Goal: Task Accomplishment & Management: Use online tool/utility

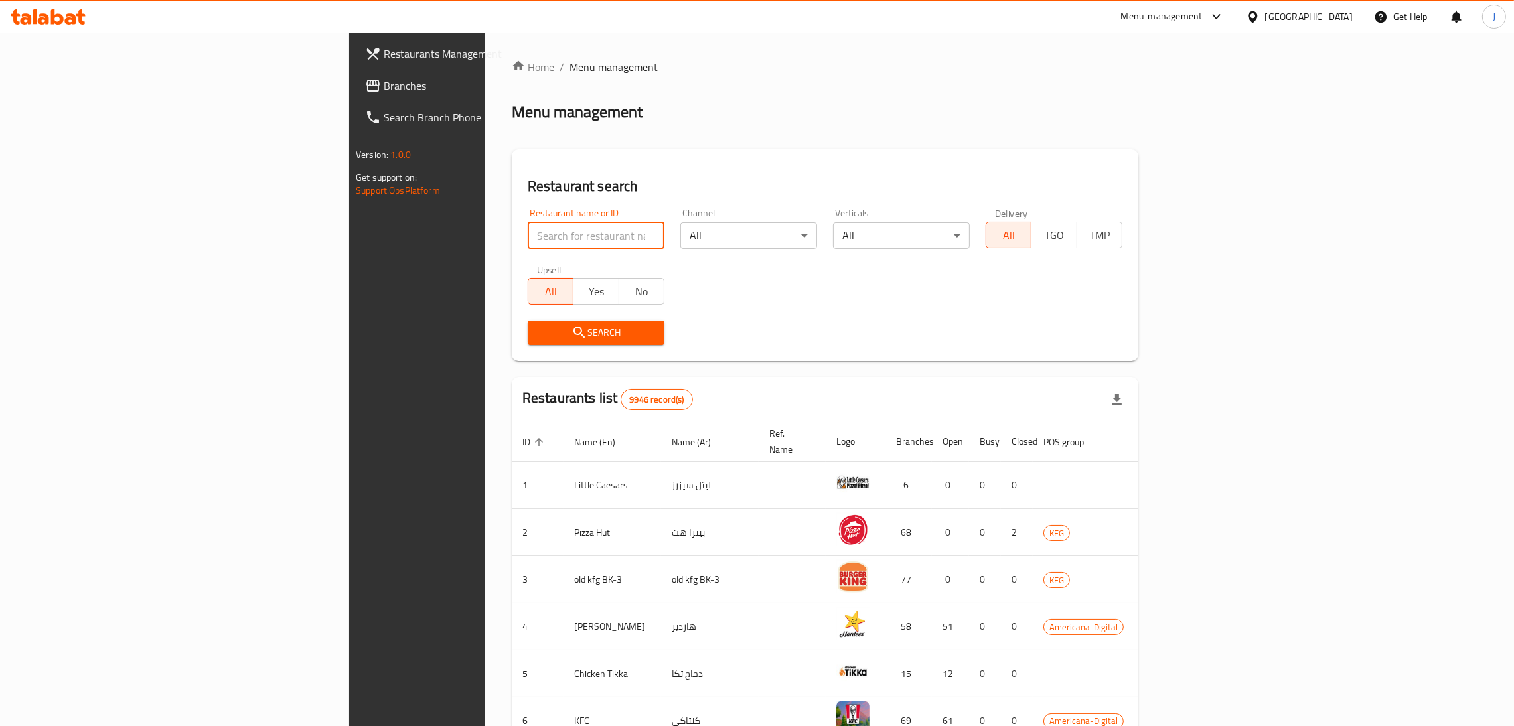
click at [528, 232] on input "search" at bounding box center [596, 235] width 137 height 27
type input "tuta sushi"
click button "Search" at bounding box center [596, 333] width 137 height 25
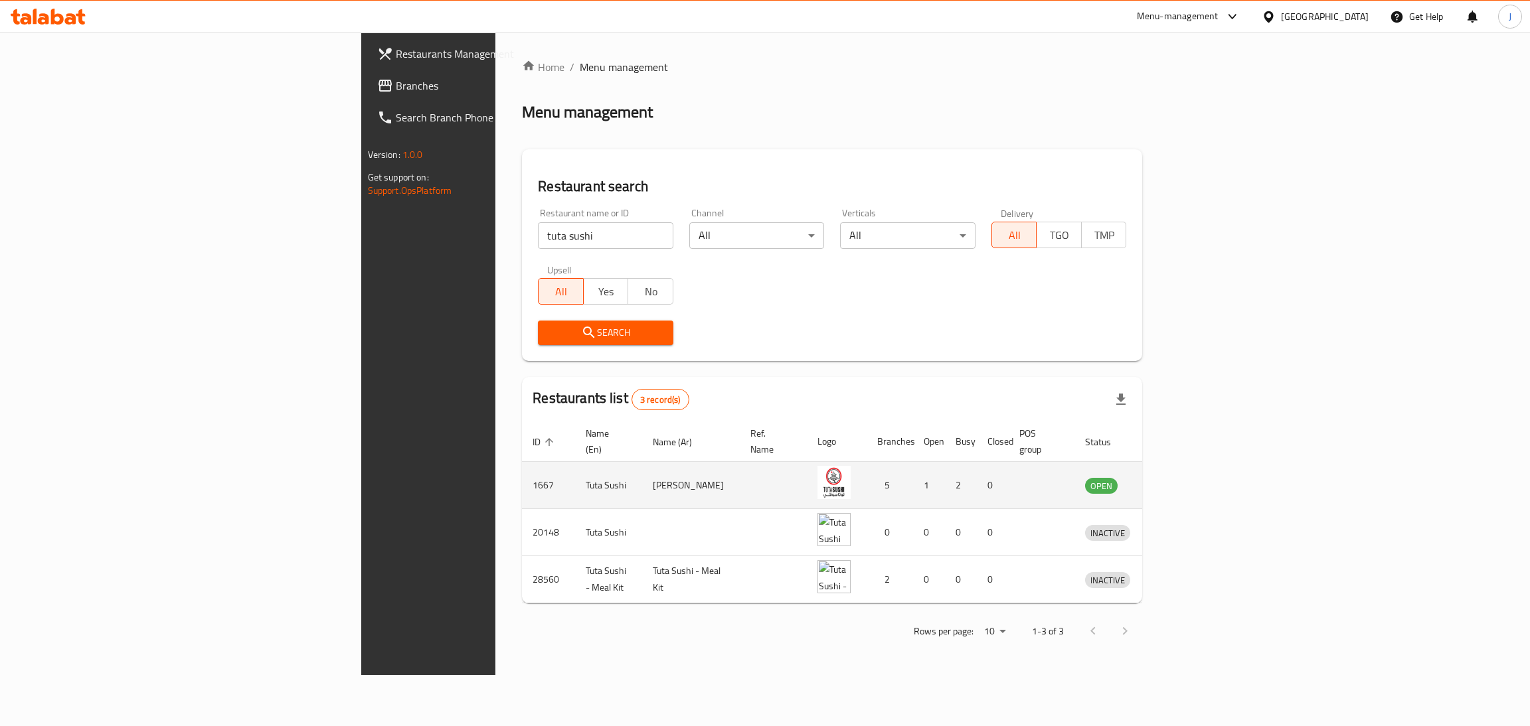
click at [1192, 480] on td "enhanced table" at bounding box center [1169, 485] width 46 height 47
click at [1173, 477] on icon "enhanced table" at bounding box center [1165, 485] width 16 height 16
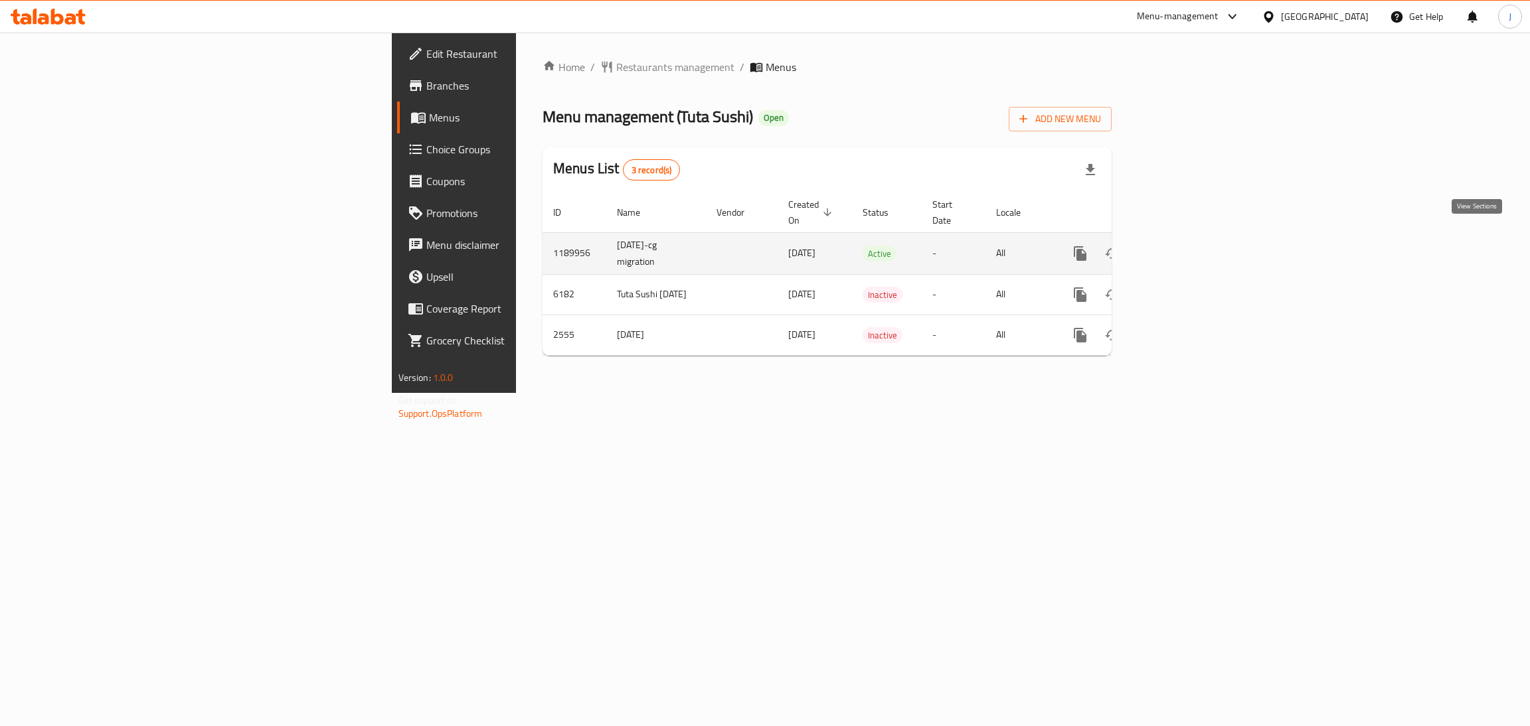
click at [1184, 246] on icon "enhanced table" at bounding box center [1176, 254] width 16 height 16
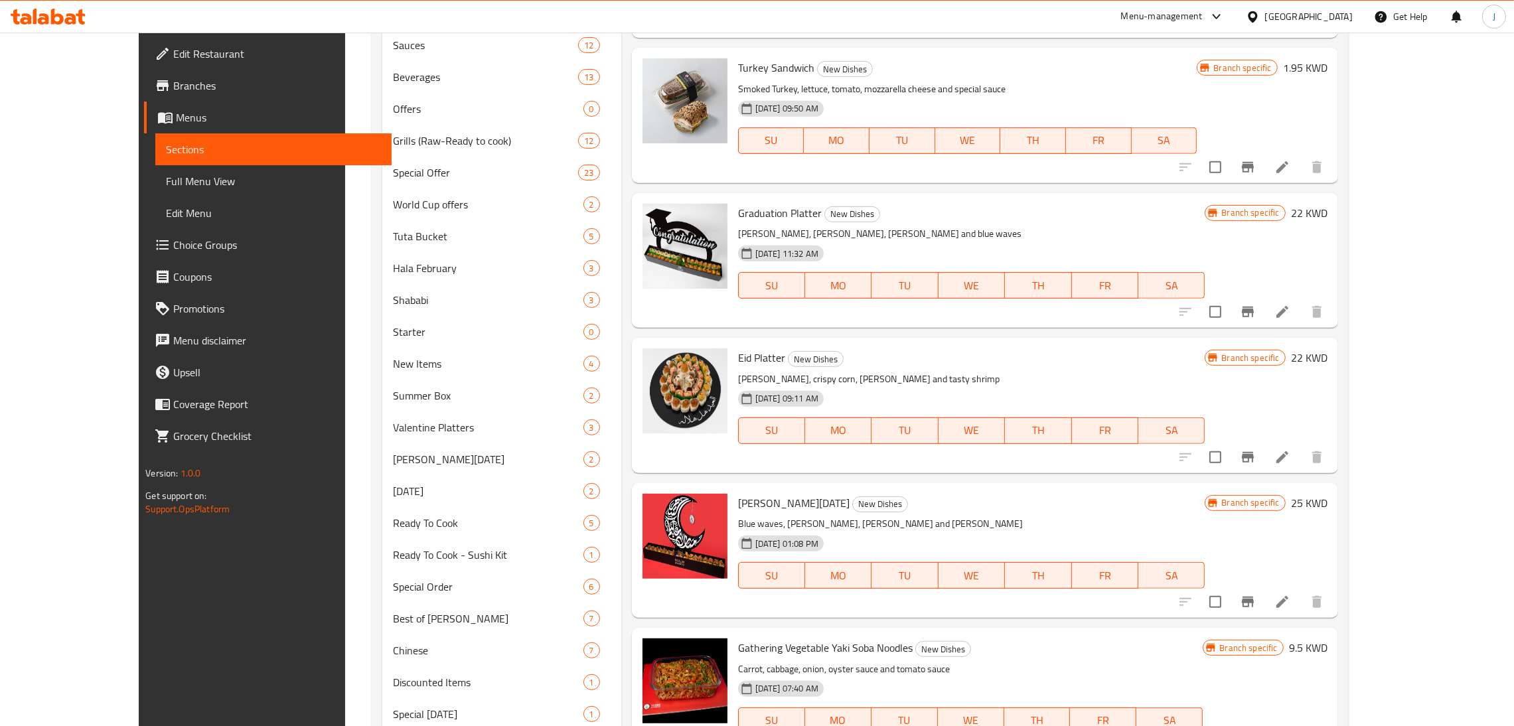
scroll to position [1200, 0]
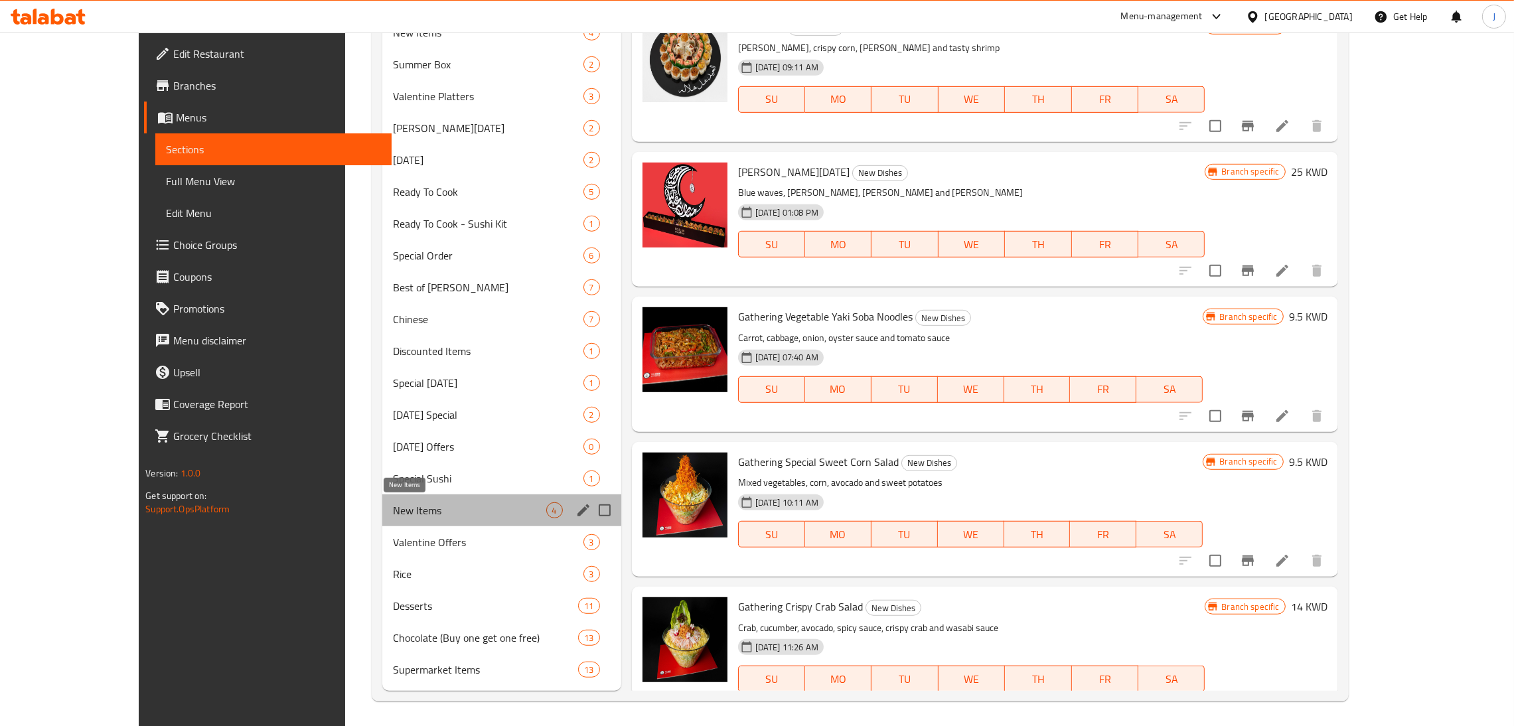
click at [393, 503] on span "New Items" at bounding box center [469, 511] width 153 height 16
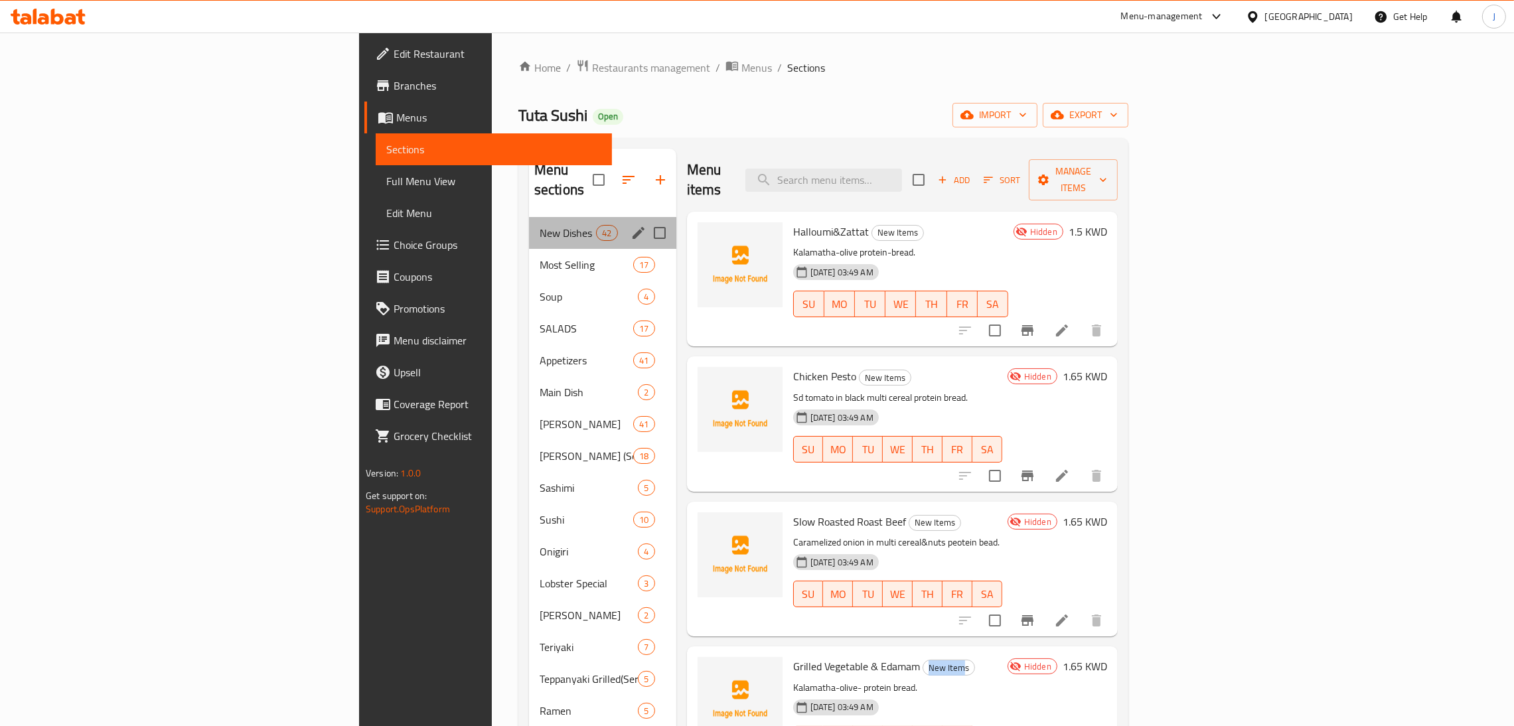
click at [529, 217] on div "New Dishes 42" at bounding box center [602, 233] width 147 height 32
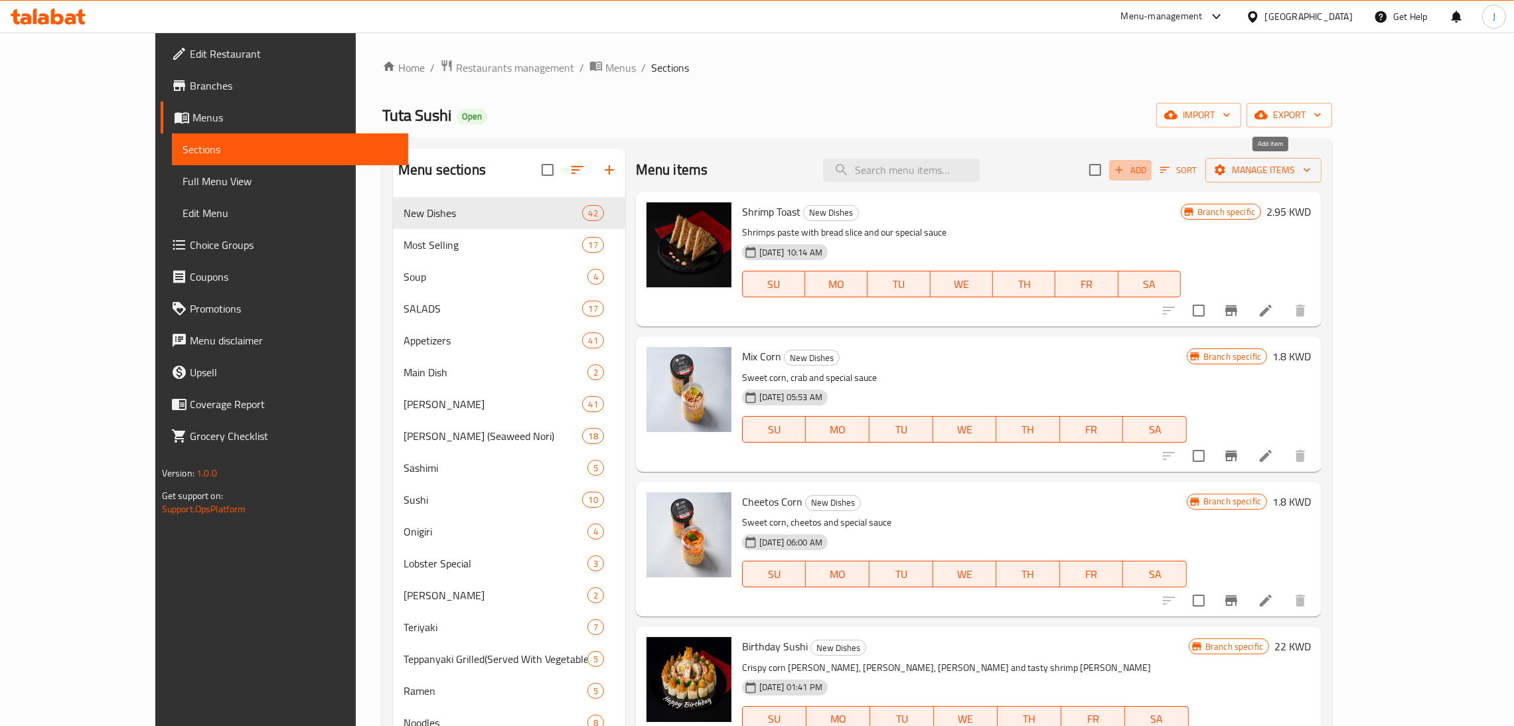
click at [1125, 172] on icon "button" at bounding box center [1119, 170] width 12 height 12
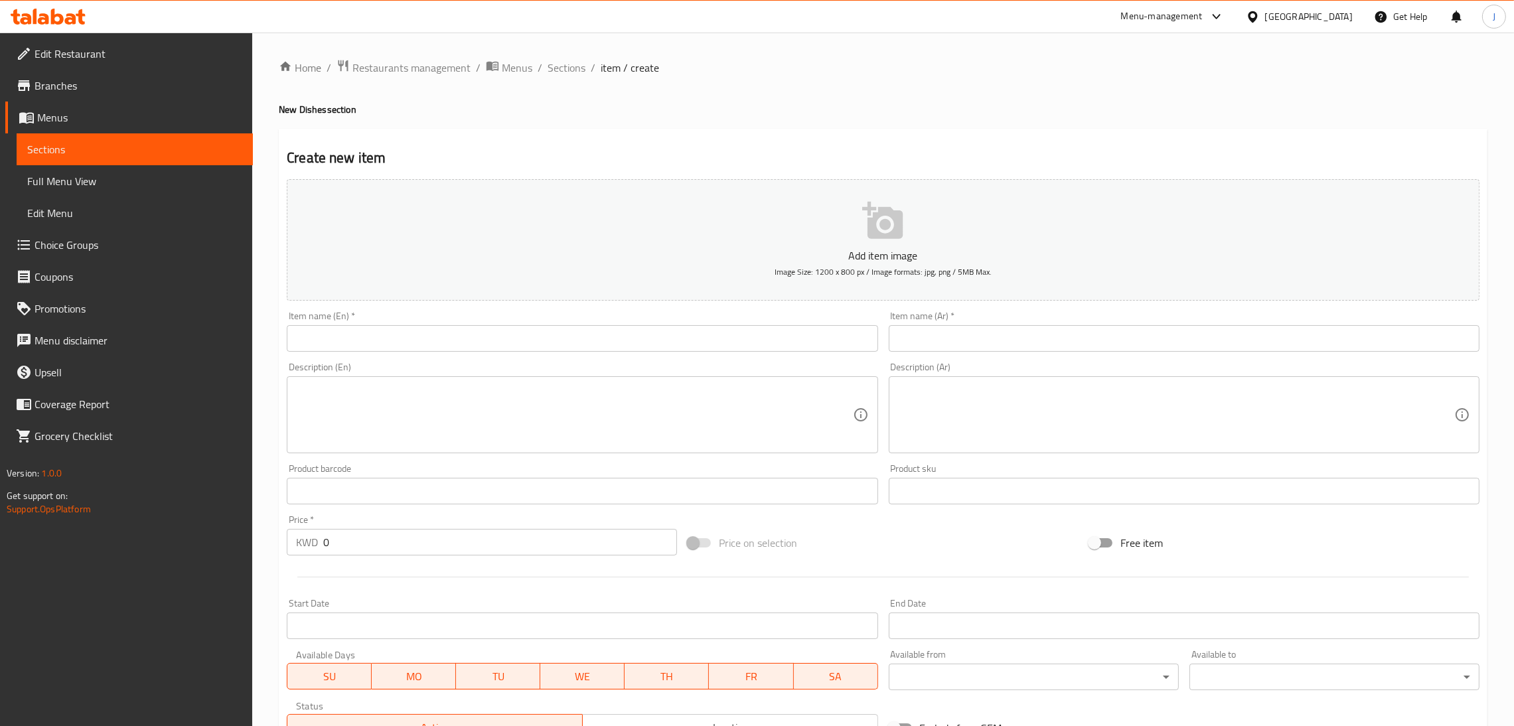
click at [357, 351] on input "text" at bounding box center [582, 338] width 591 height 27
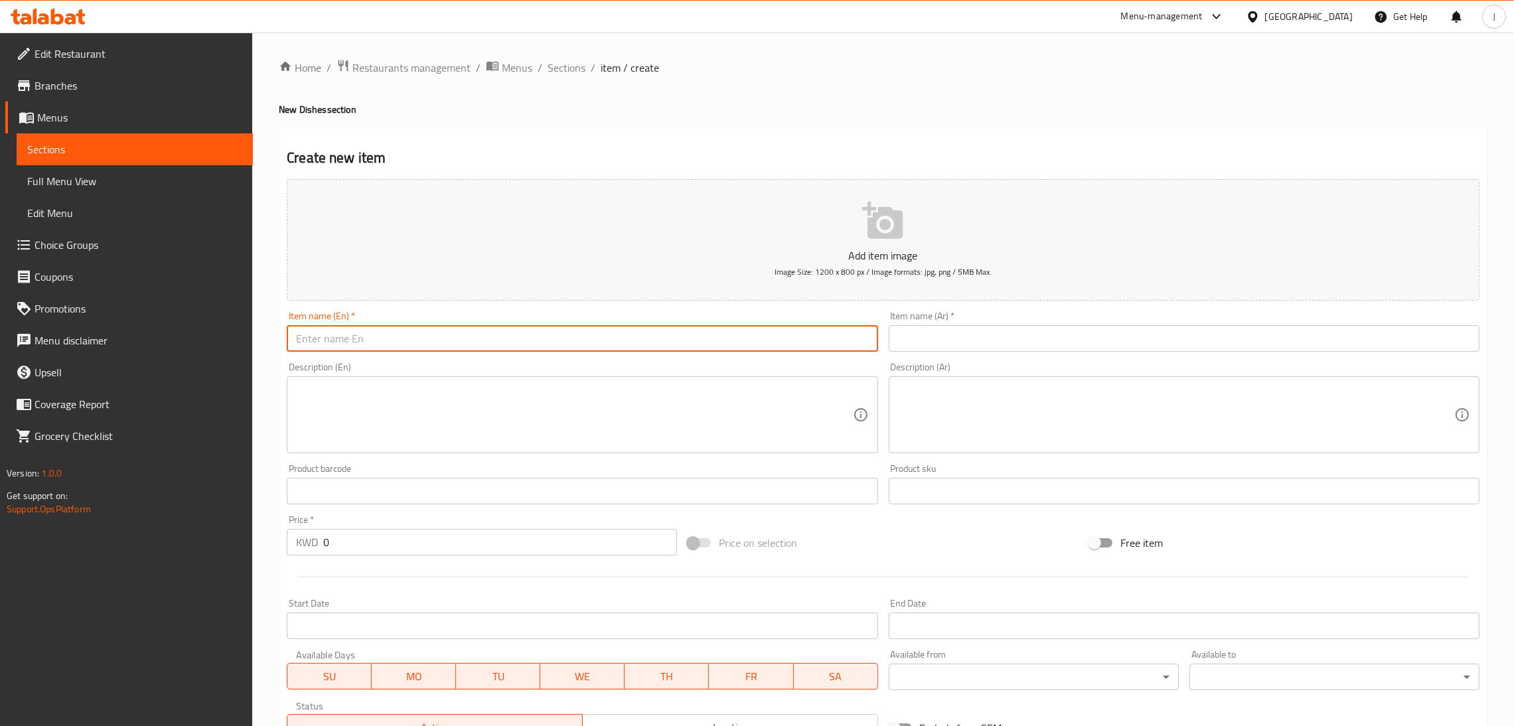
paste input "Crunchy Shrimps"
type input "Crunchy Shrimps"
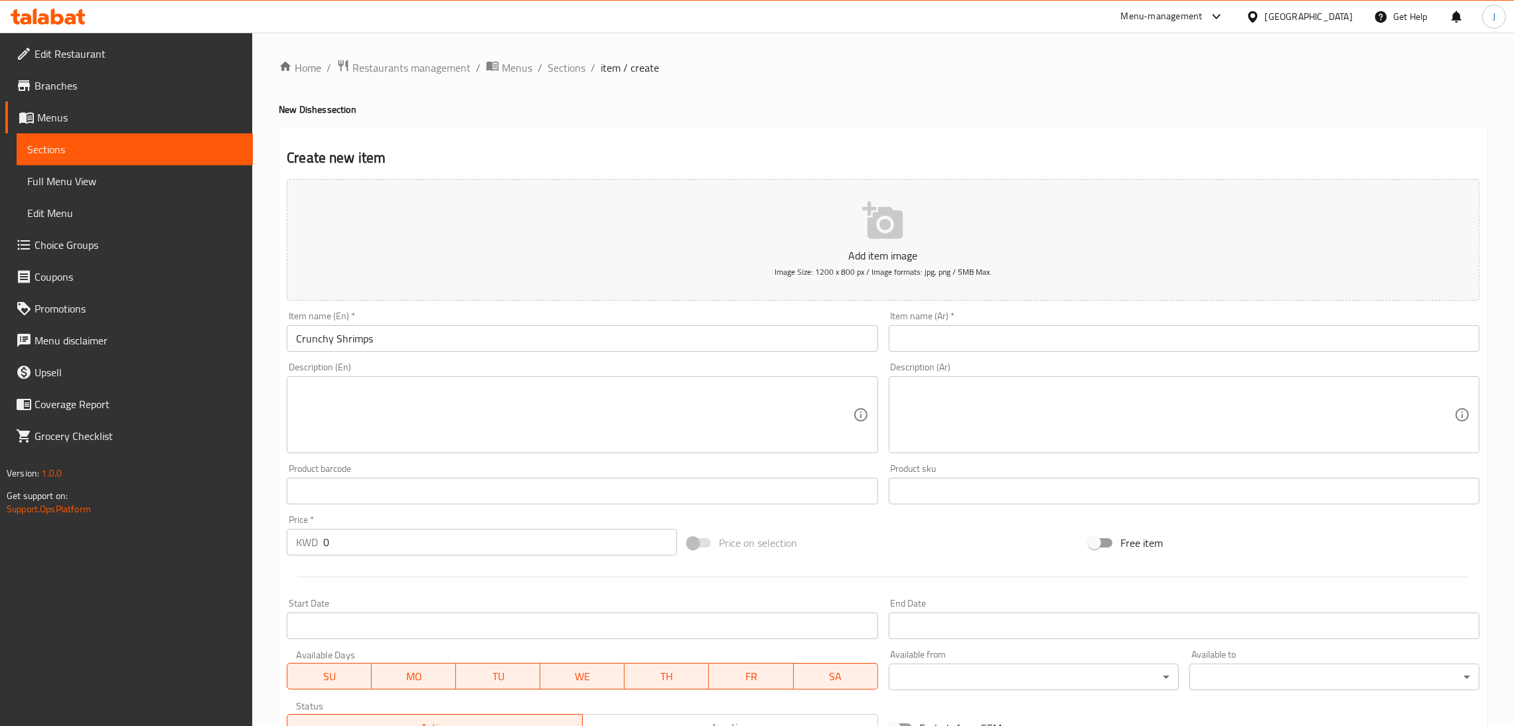
click at [971, 317] on div "Item name (Ar)   * Item name (Ar) *" at bounding box center [1184, 331] width 591 height 41
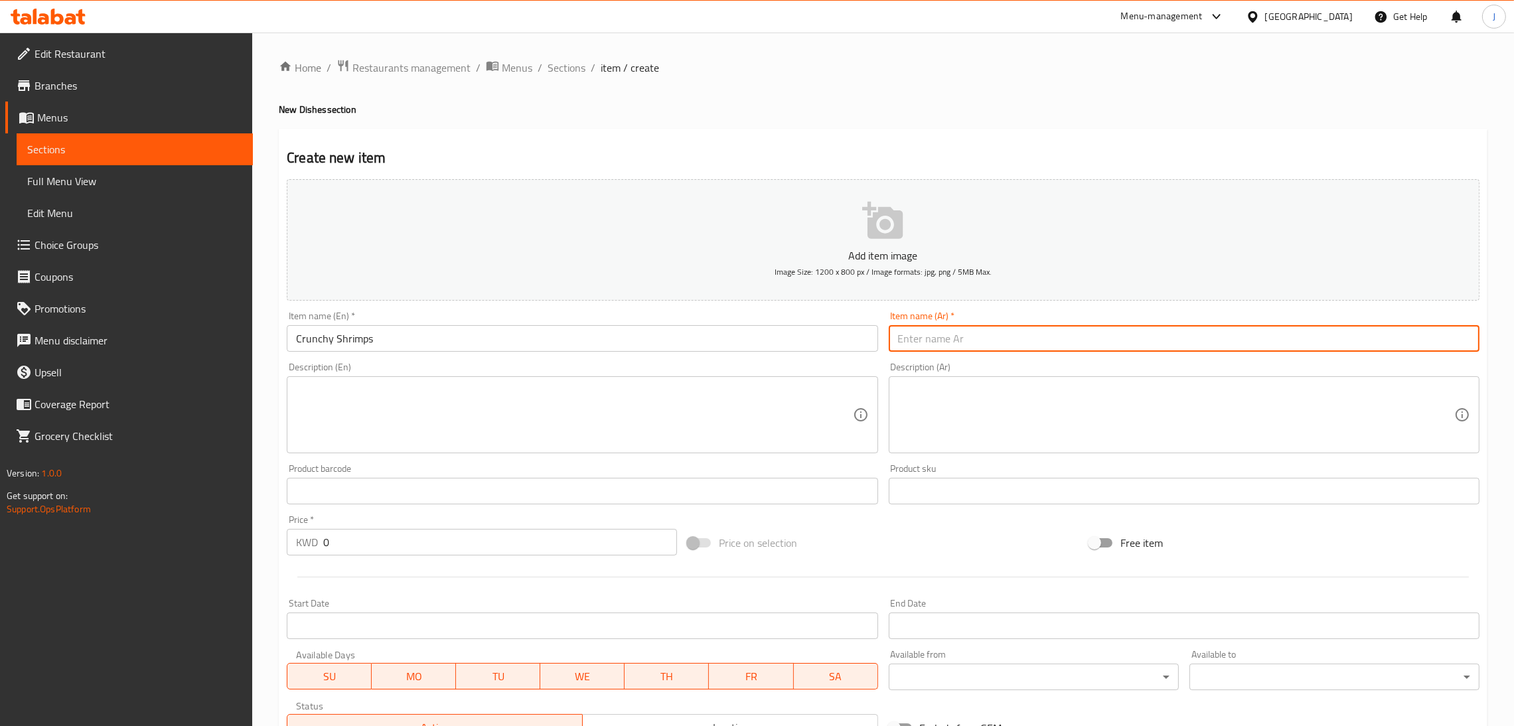
click at [971, 335] on input "text" at bounding box center [1184, 338] width 591 height 27
paste input "[PERSON_NAME]"
type input "[PERSON_NAME]"
click at [363, 416] on textarea at bounding box center [574, 415] width 556 height 63
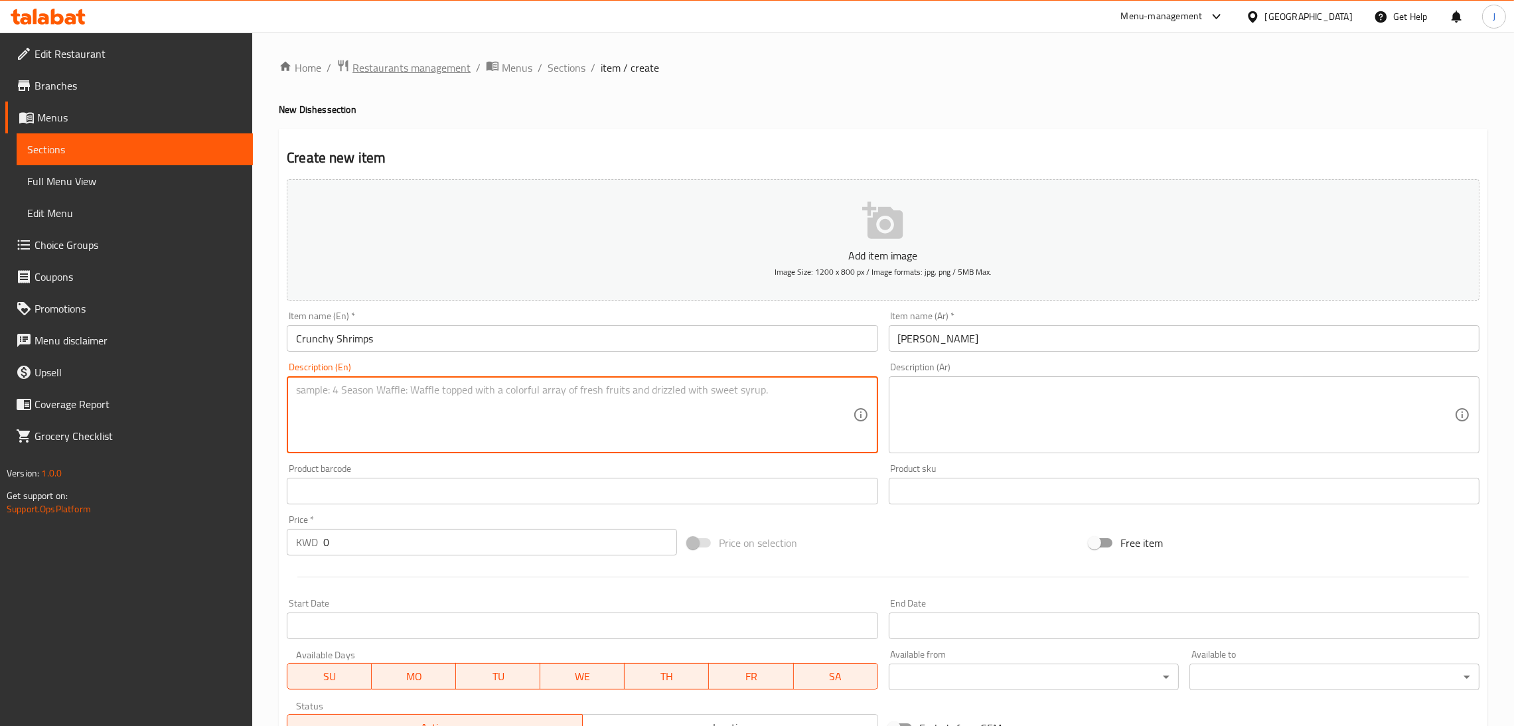
paste textarea "Shrimps, Crunchy, Tuta Sauce"
type textarea "Shrimps, Crunchy, Tuta Sauce"
click at [943, 406] on textarea at bounding box center [1176, 415] width 556 height 63
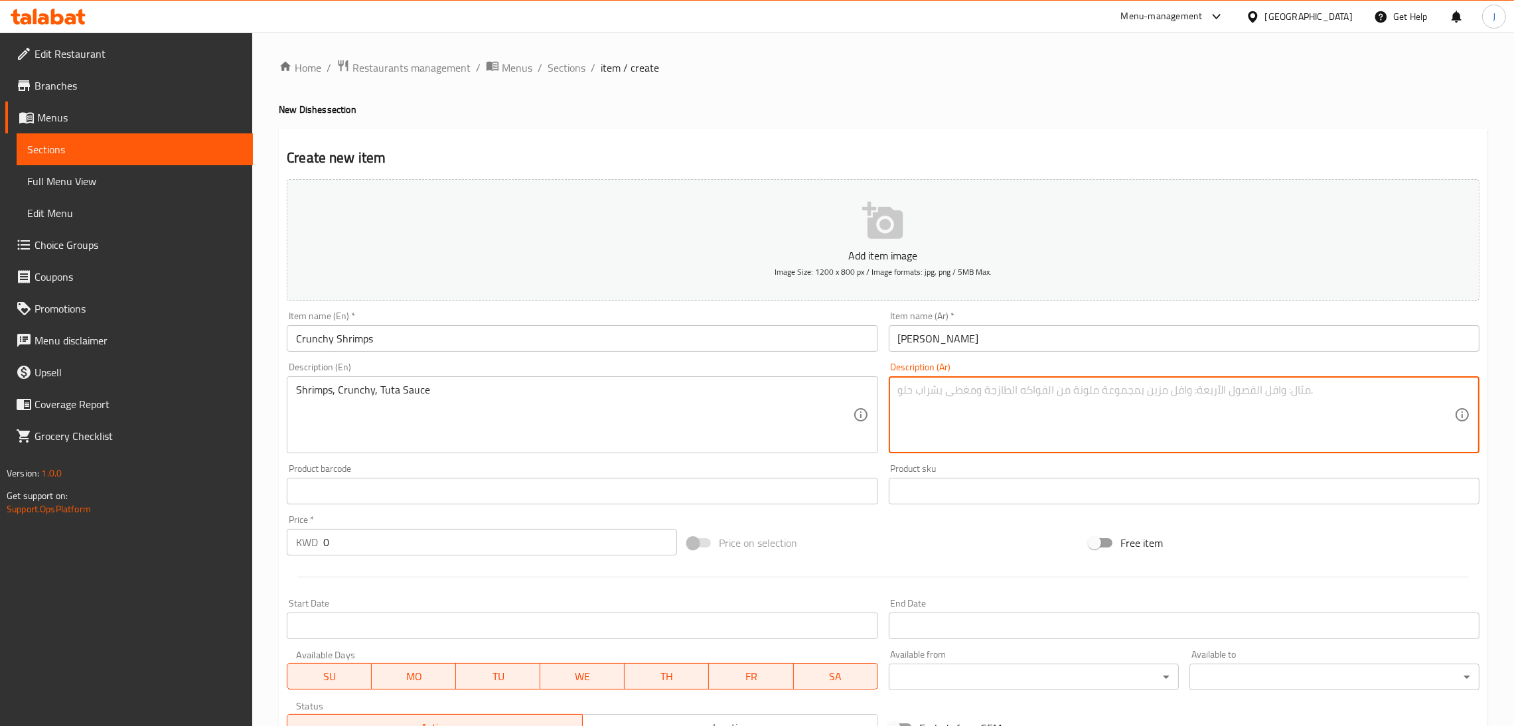
paste textarea "[PERSON_NAME]، [PERSON_NAME]، تونا صوص"
type textarea "[PERSON_NAME]، [PERSON_NAME]، تونا صوص"
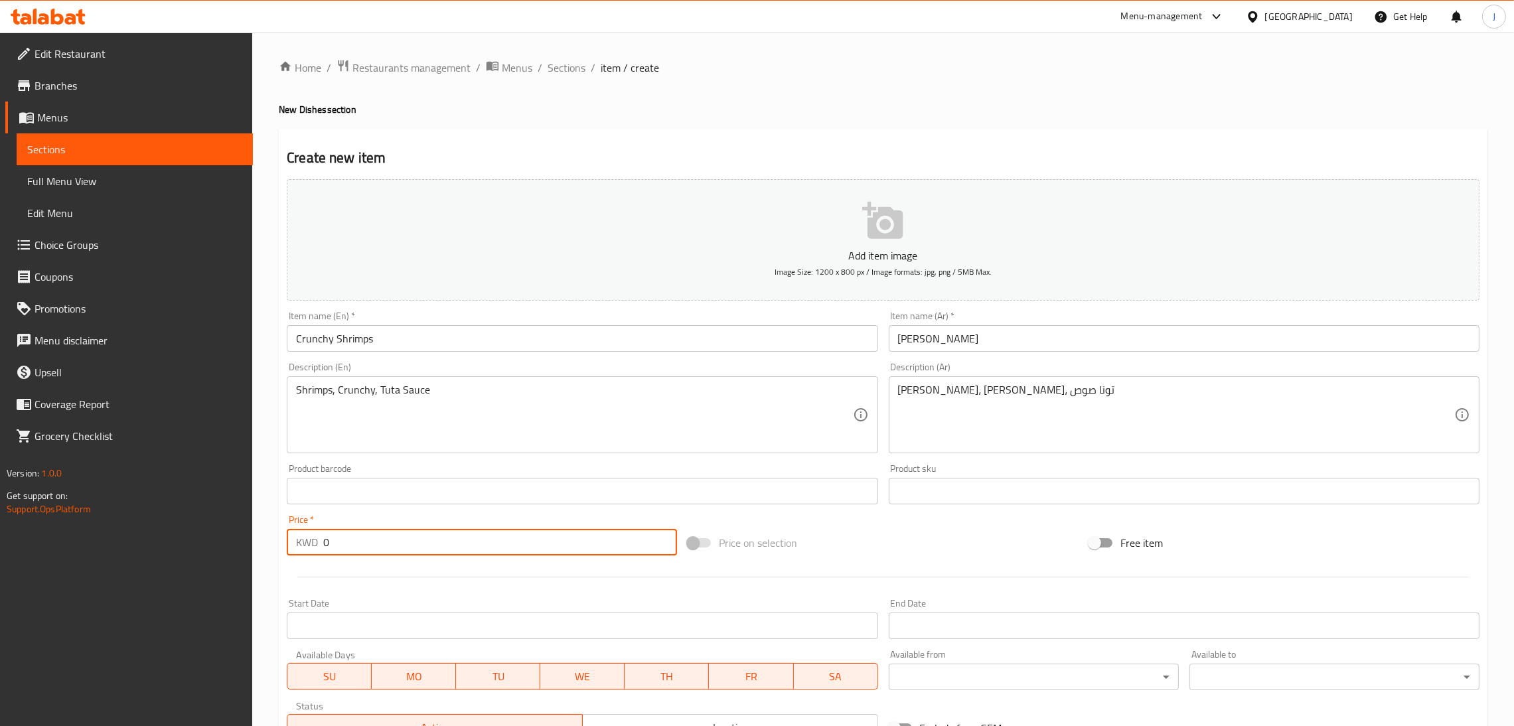
click at [427, 538] on input "0" at bounding box center [500, 542] width 354 height 27
type input "2.750"
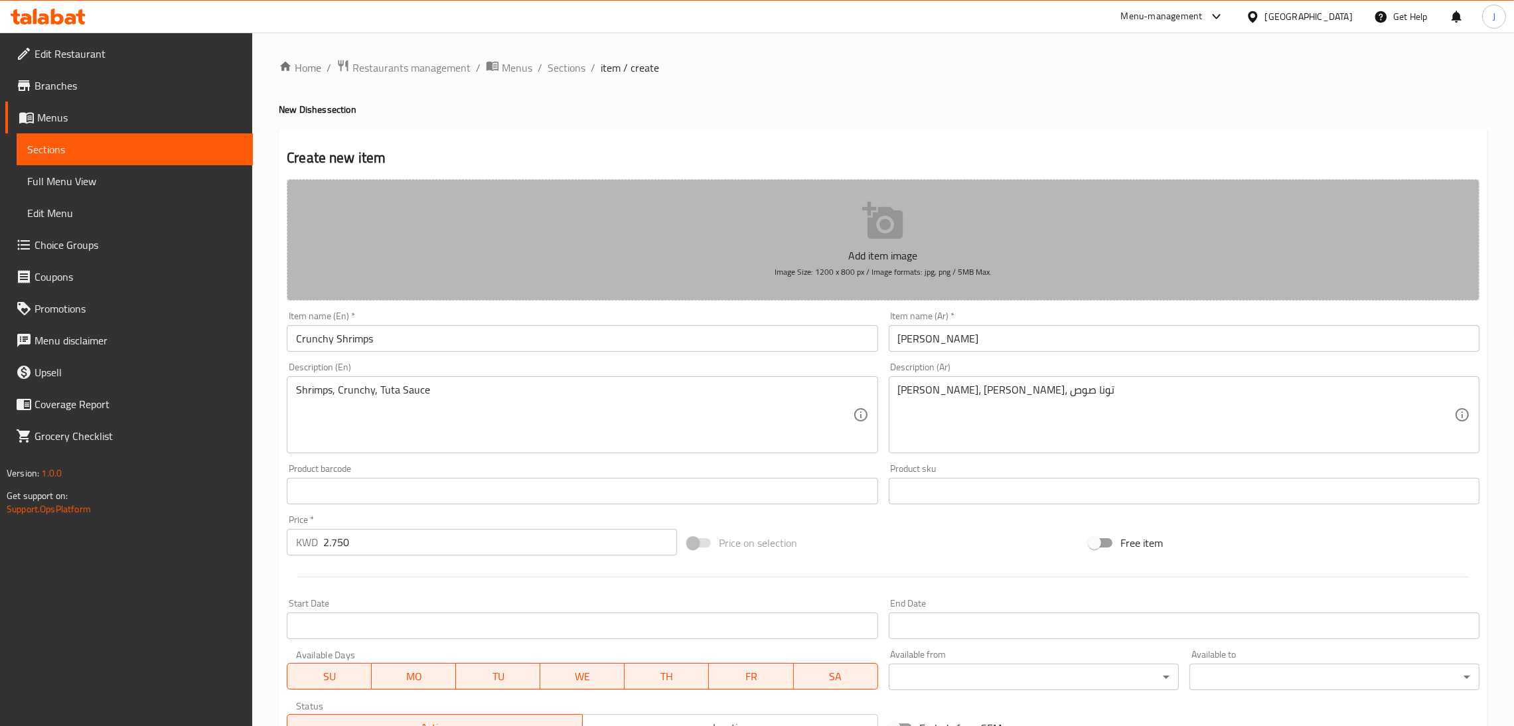
click at [886, 228] on icon "button" at bounding box center [882, 220] width 41 height 37
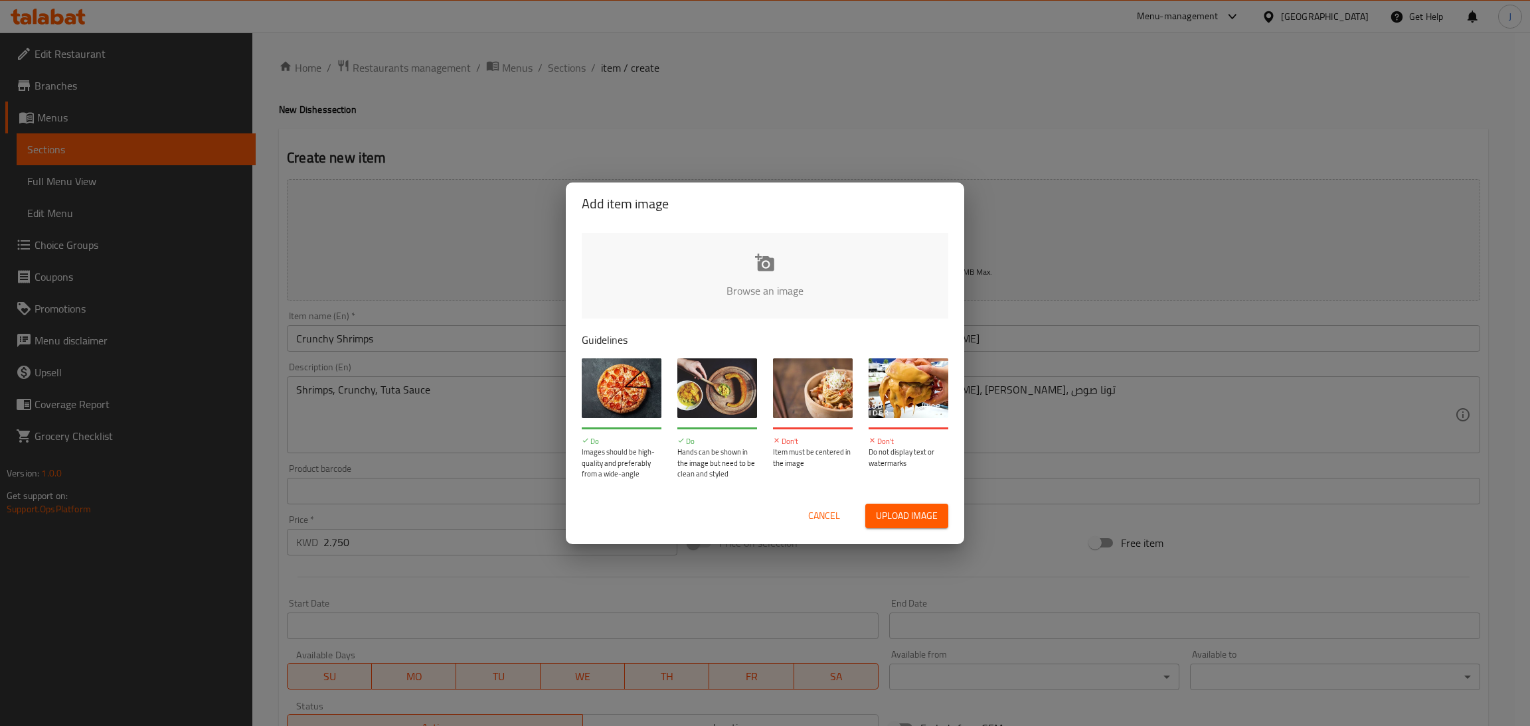
click at [931, 528] on div "Cancel Upload image" at bounding box center [765, 516] width 388 height 46
click at [921, 519] on span "Upload image" at bounding box center [907, 516] width 62 height 17
type input "C:\fakepath\DSC07312.jpg"
click at [933, 511] on span "Upload image" at bounding box center [907, 516] width 62 height 17
click at [827, 508] on span "Cancel" at bounding box center [824, 516] width 32 height 17
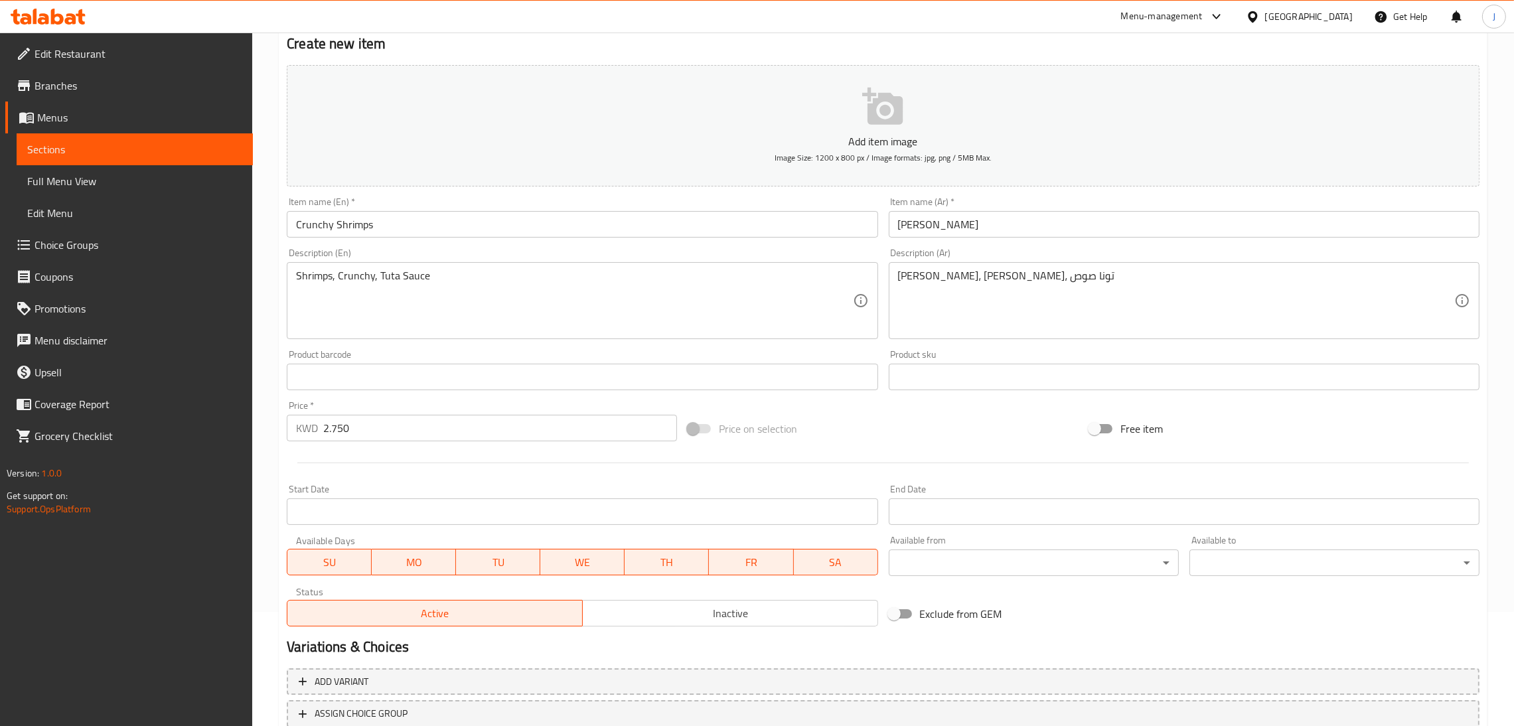
scroll to position [199, 0]
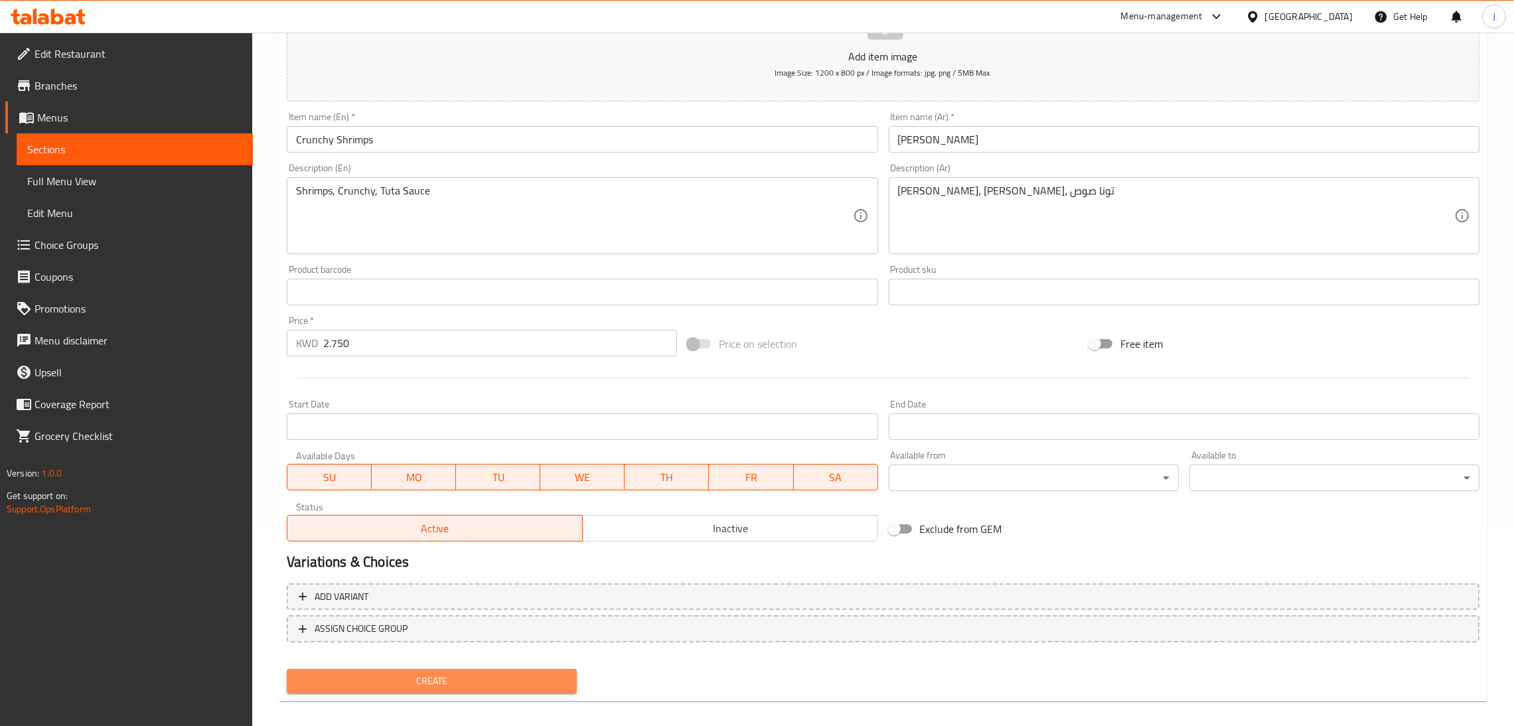
click at [441, 673] on span "Create" at bounding box center [431, 681] width 269 height 17
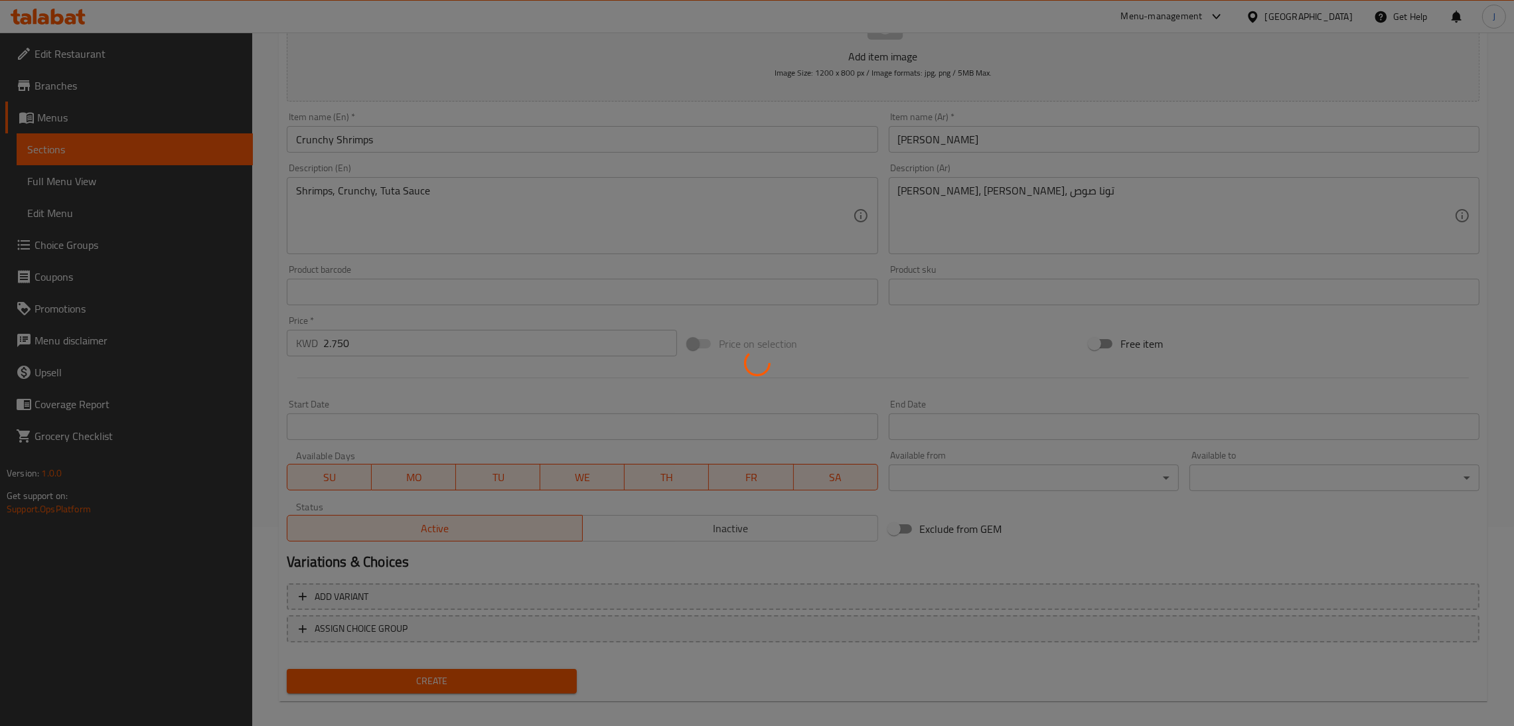
type input "0"
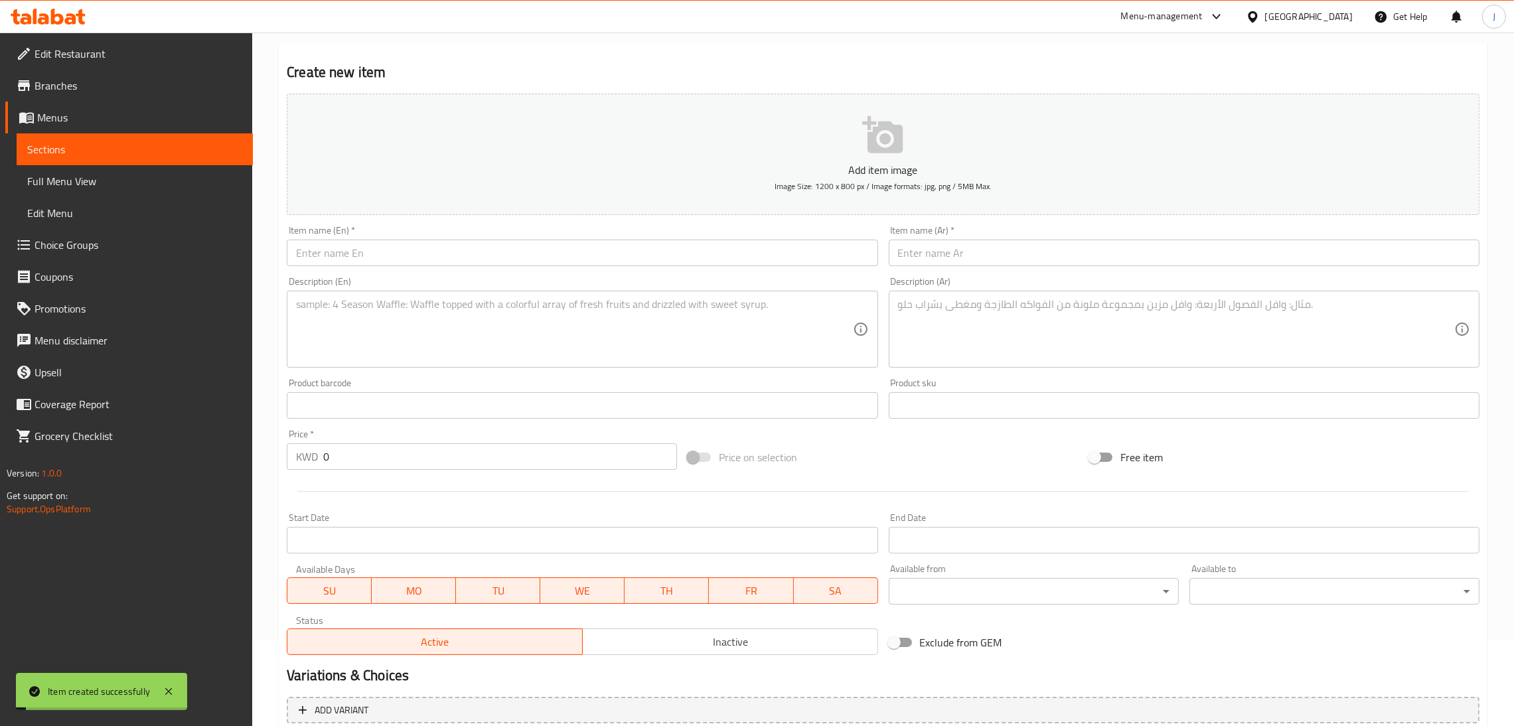
scroll to position [0, 0]
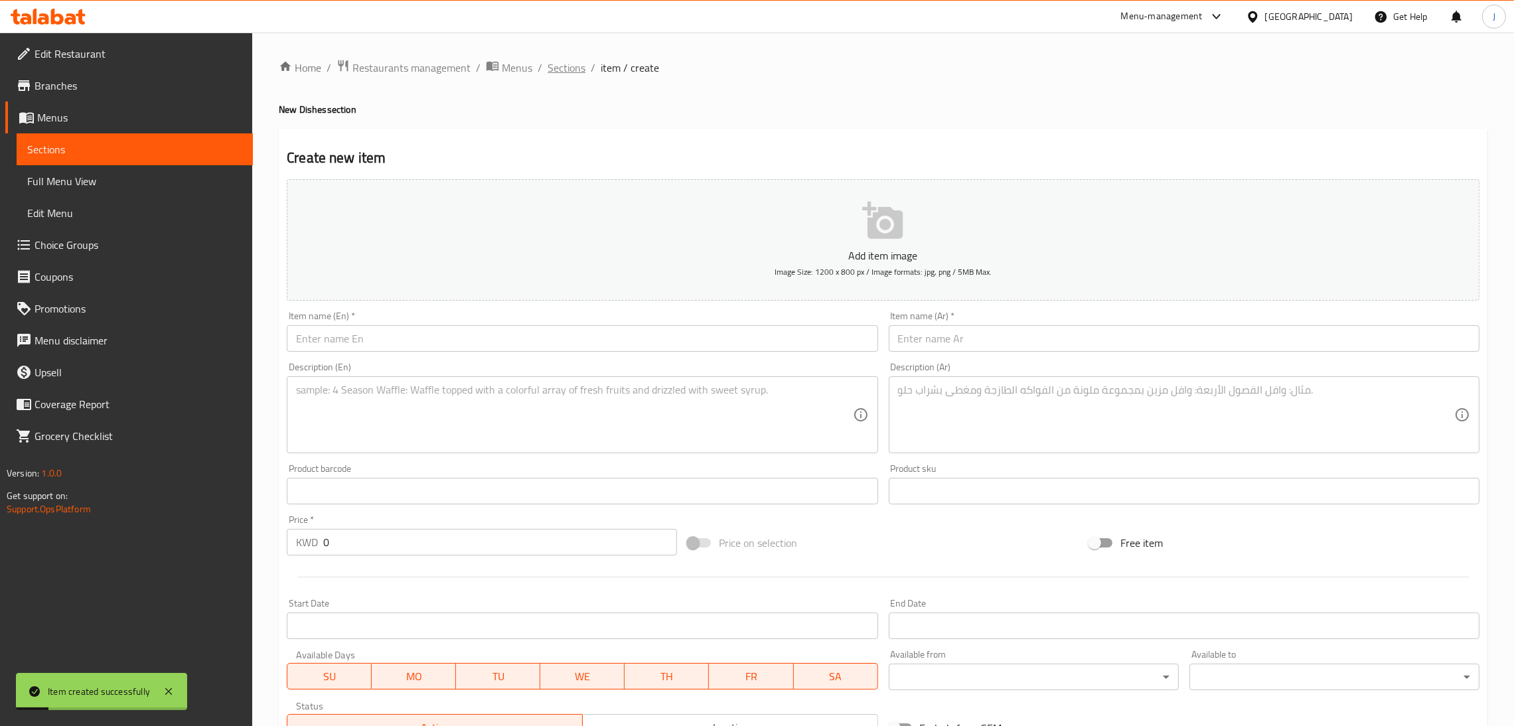
click at [574, 65] on span "Sections" at bounding box center [567, 68] width 38 height 16
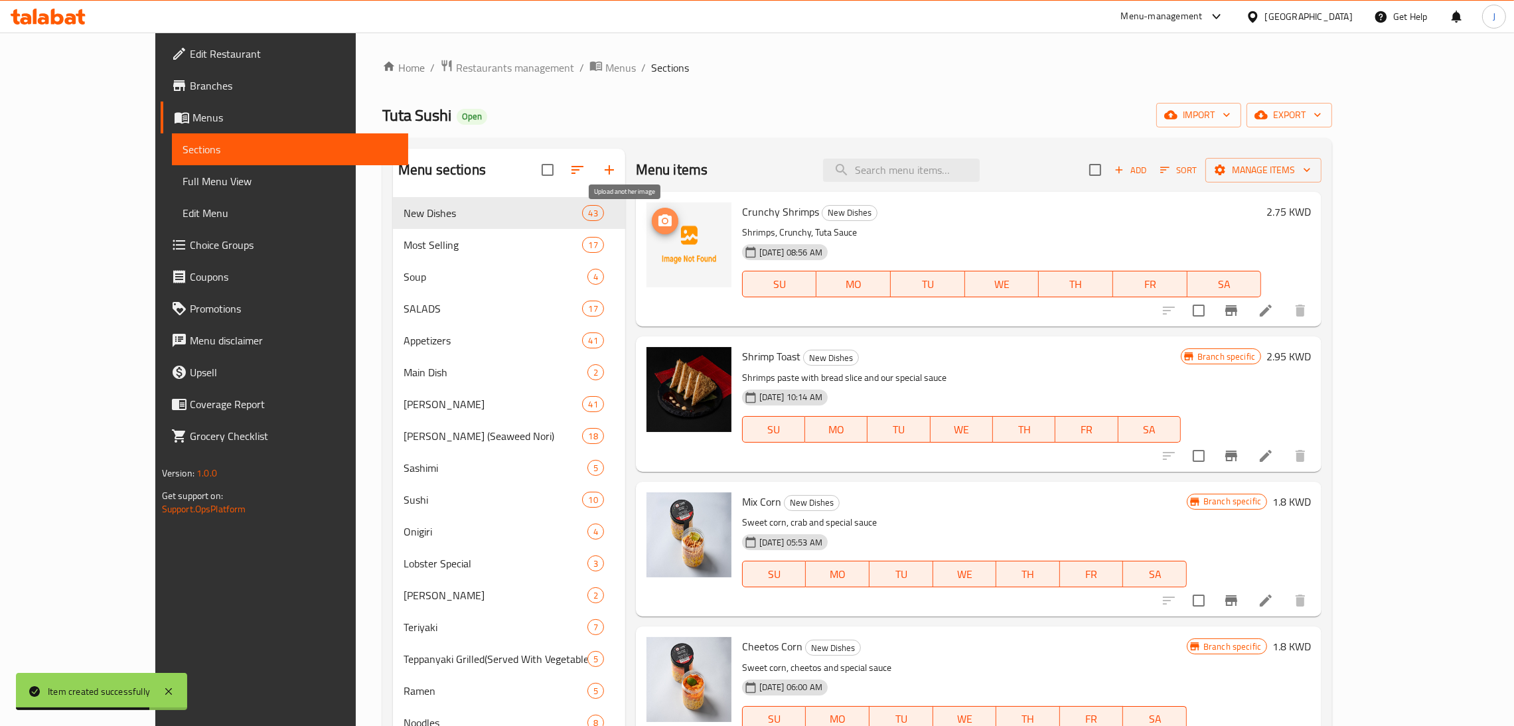
click at [659, 224] on icon "upload picture" at bounding box center [665, 220] width 13 height 12
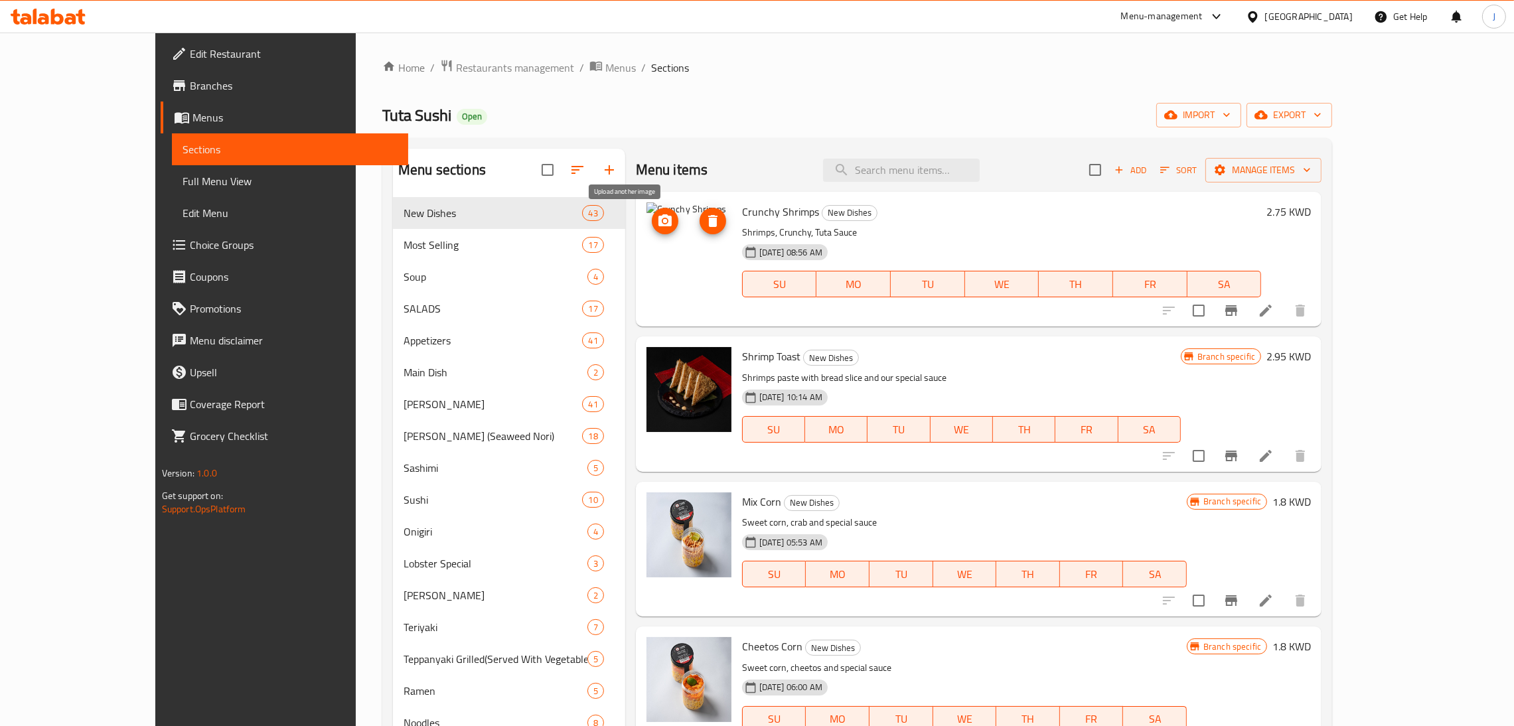
click at [659, 217] on icon "upload picture" at bounding box center [665, 220] width 13 height 12
click at [652, 212] on button "upload picture" at bounding box center [665, 221] width 27 height 27
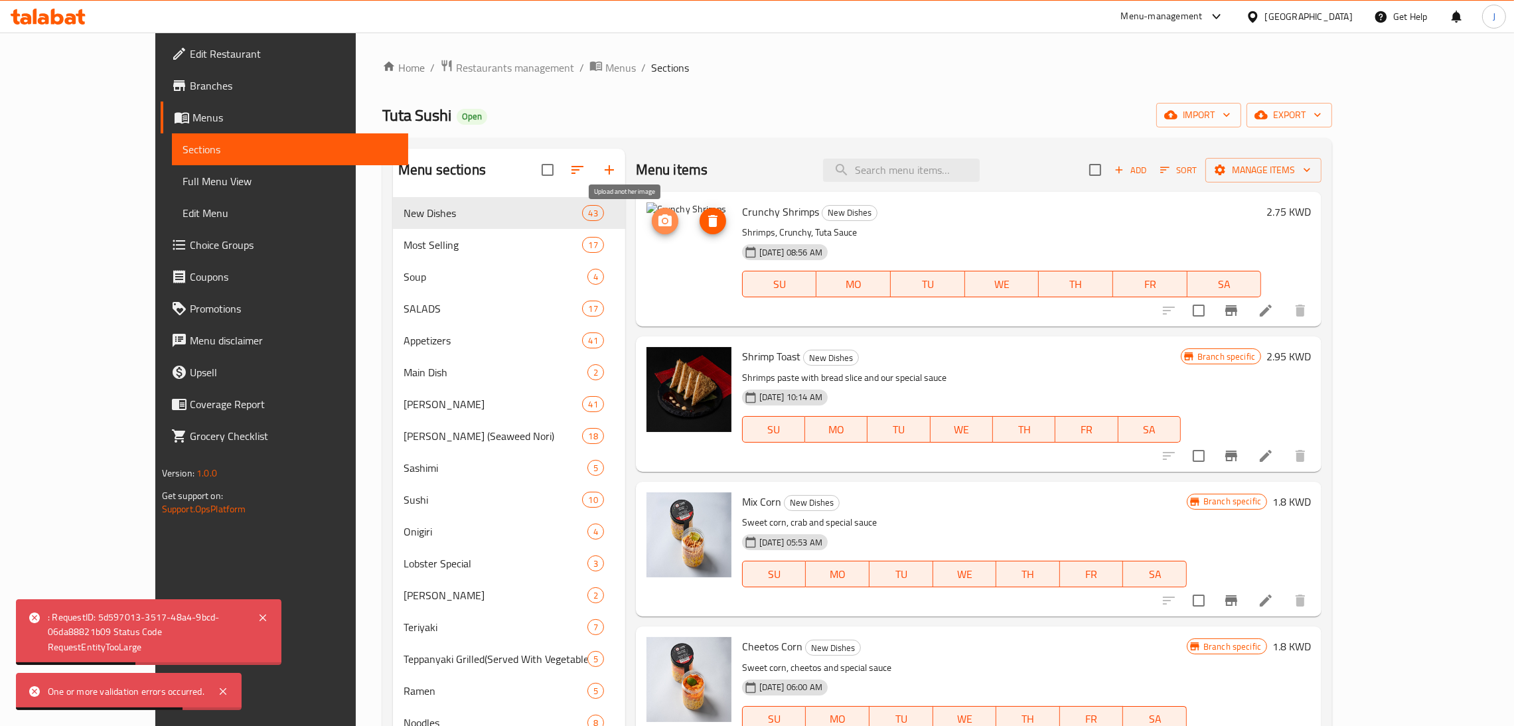
click at [659, 224] on icon "upload picture" at bounding box center [665, 220] width 13 height 12
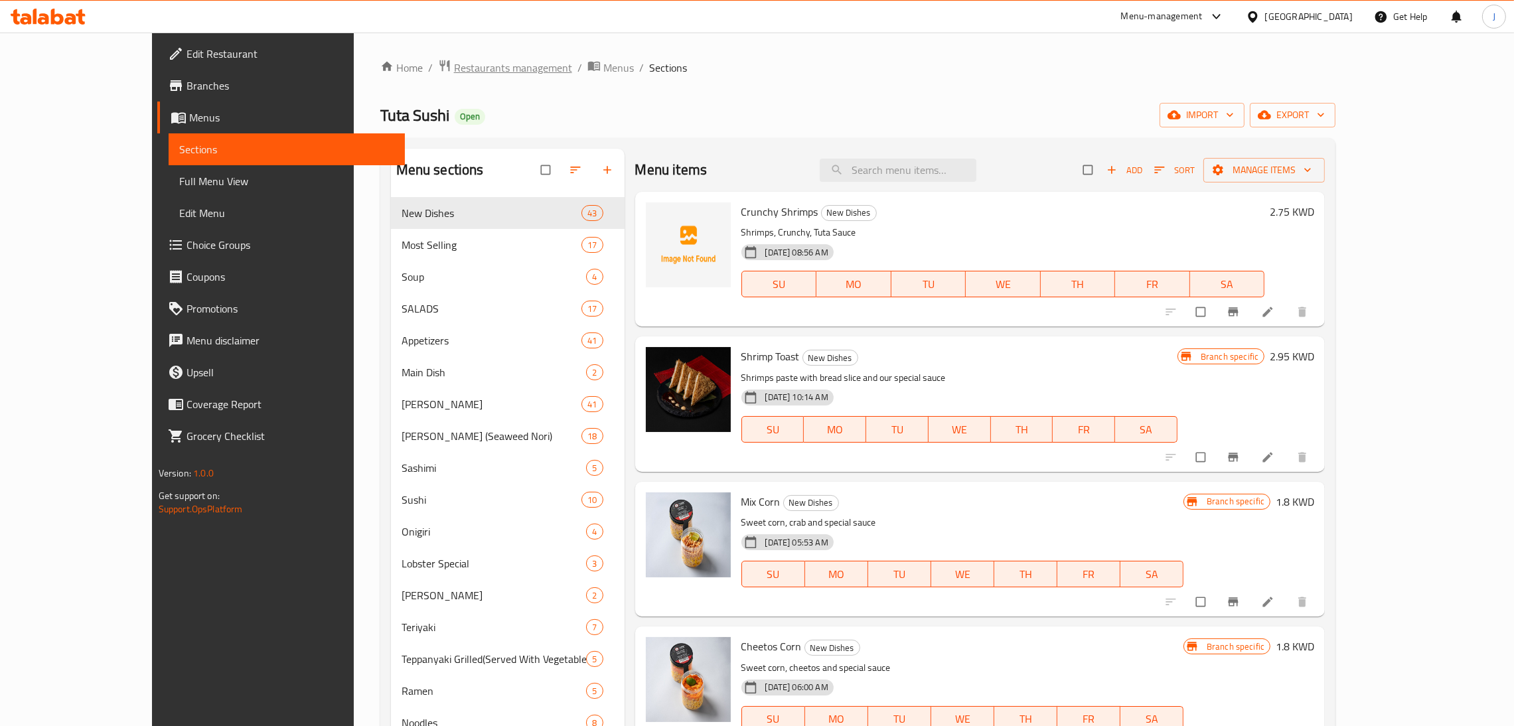
click at [454, 72] on span "Restaurants management" at bounding box center [513, 68] width 118 height 16
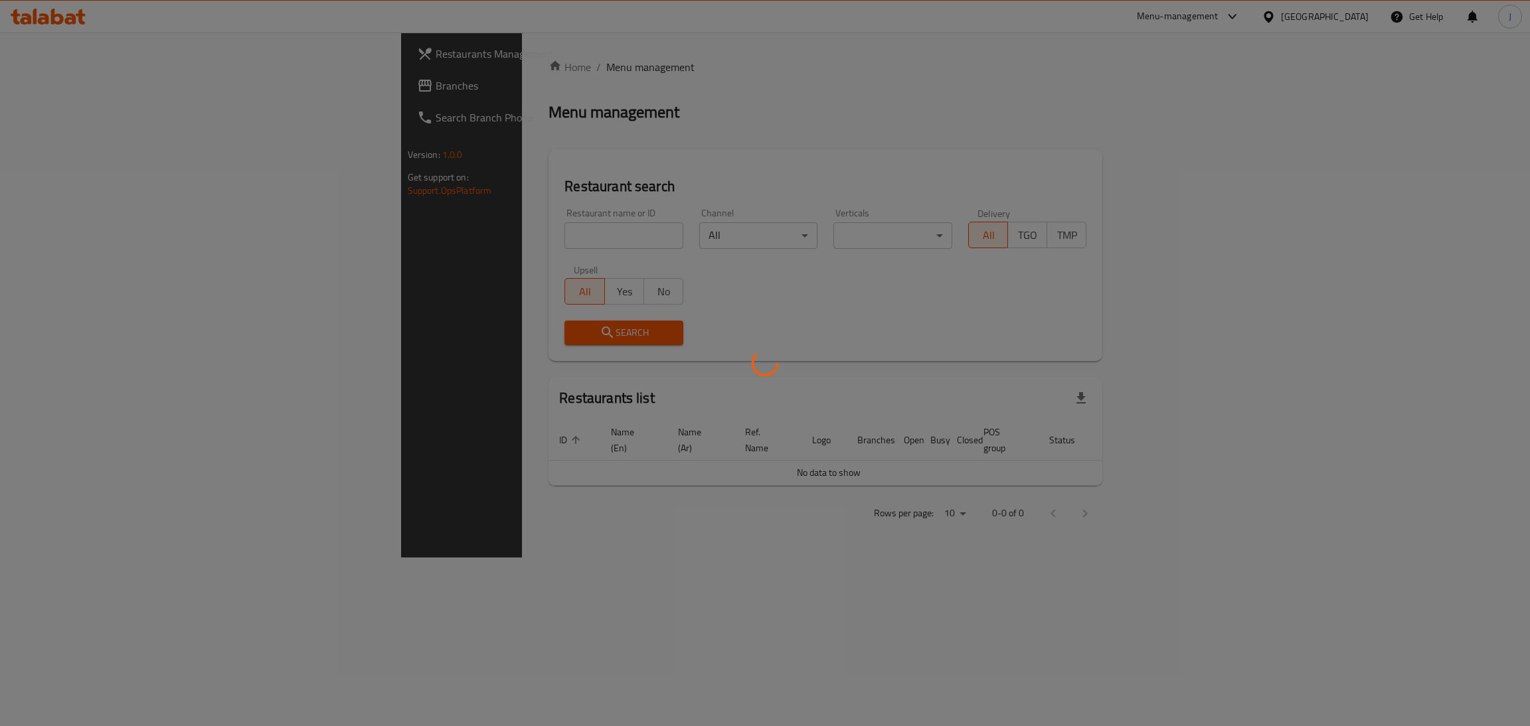
click at [416, 233] on div at bounding box center [765, 363] width 1530 height 726
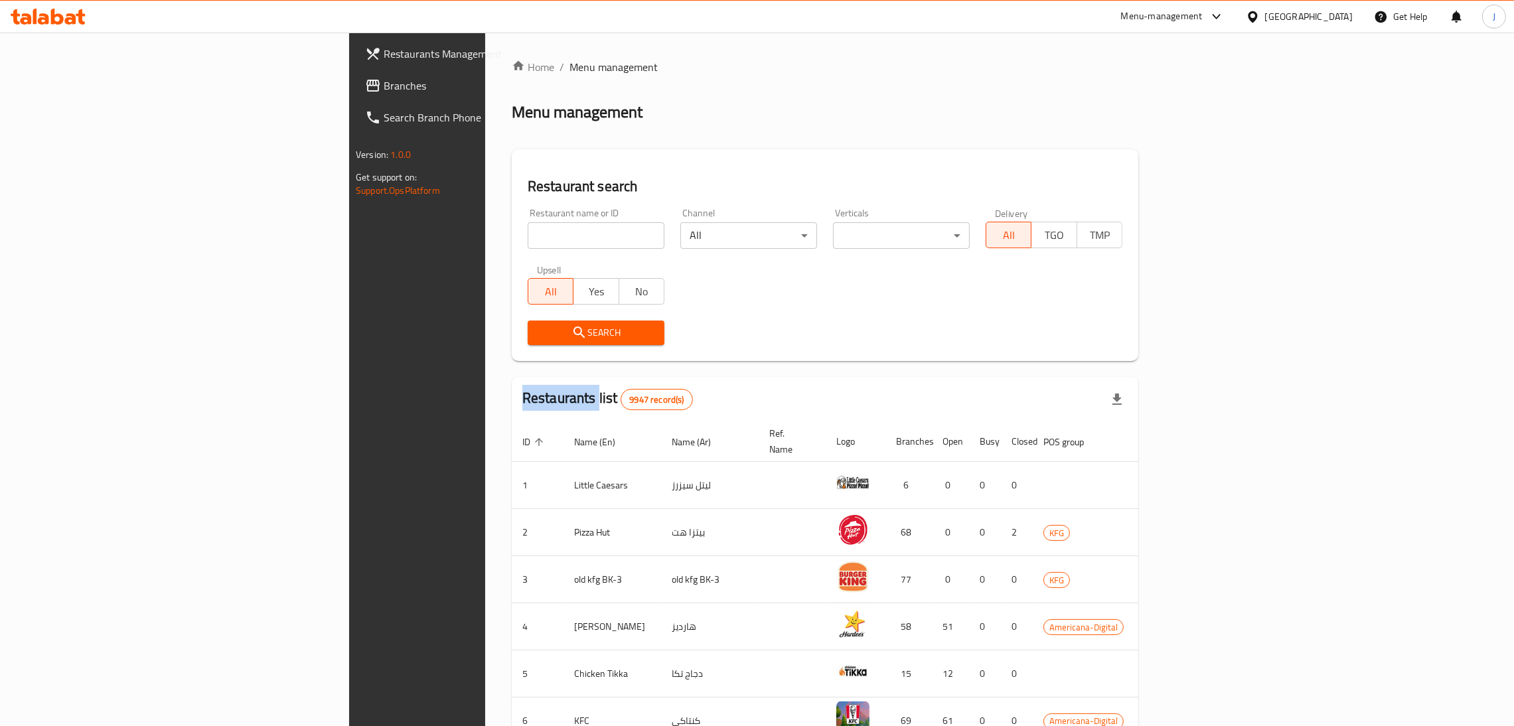
click at [512, 233] on div "Home / Menu management Menu management Restaurant search Restaurant name or ID …" at bounding box center [825, 519] width 627 height 920
click at [528, 233] on input "search" at bounding box center [596, 235] width 137 height 27
click button "Search" at bounding box center [596, 333] width 137 height 25
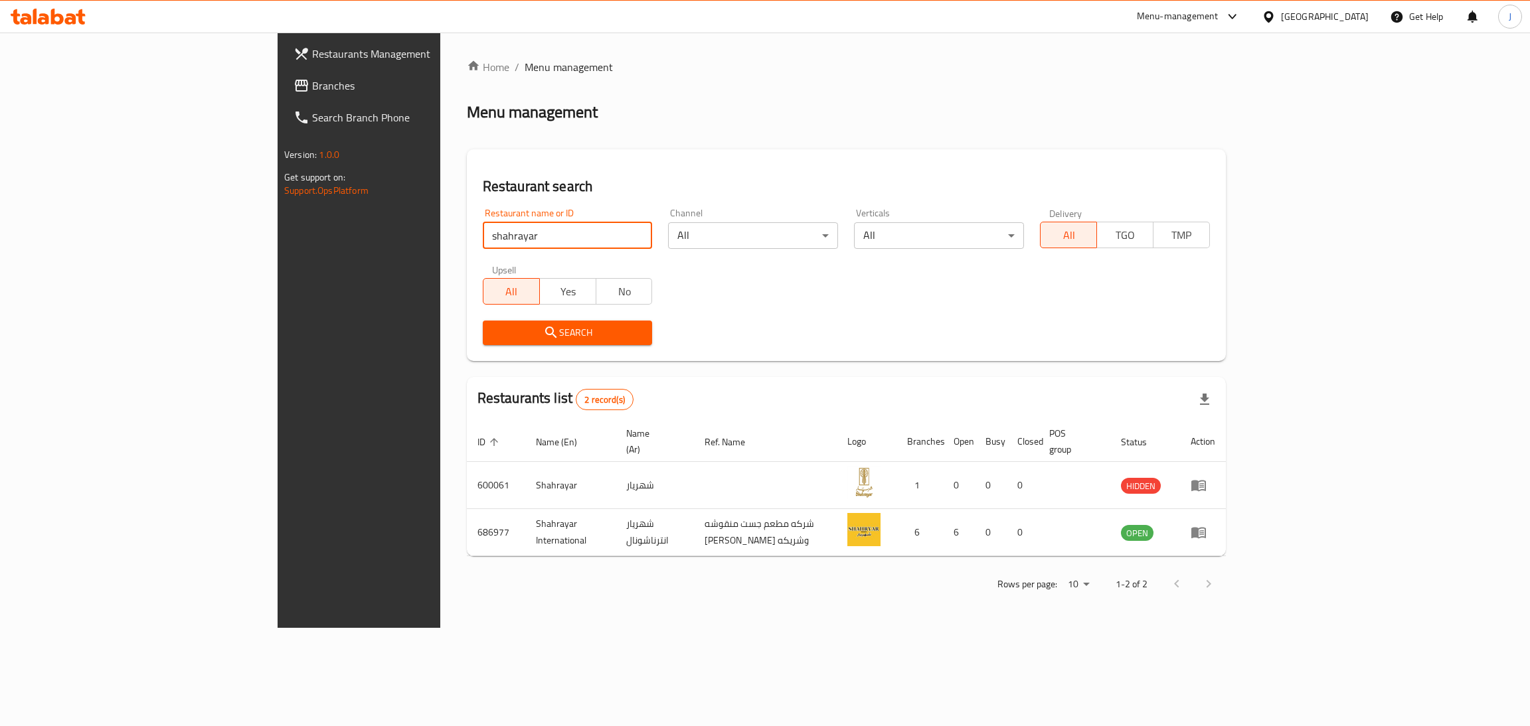
click at [483, 247] on input "shahrayar" at bounding box center [568, 235] width 170 height 27
click at [483, 246] on input "shahrayar" at bounding box center [568, 235] width 170 height 27
type input "chaclate"
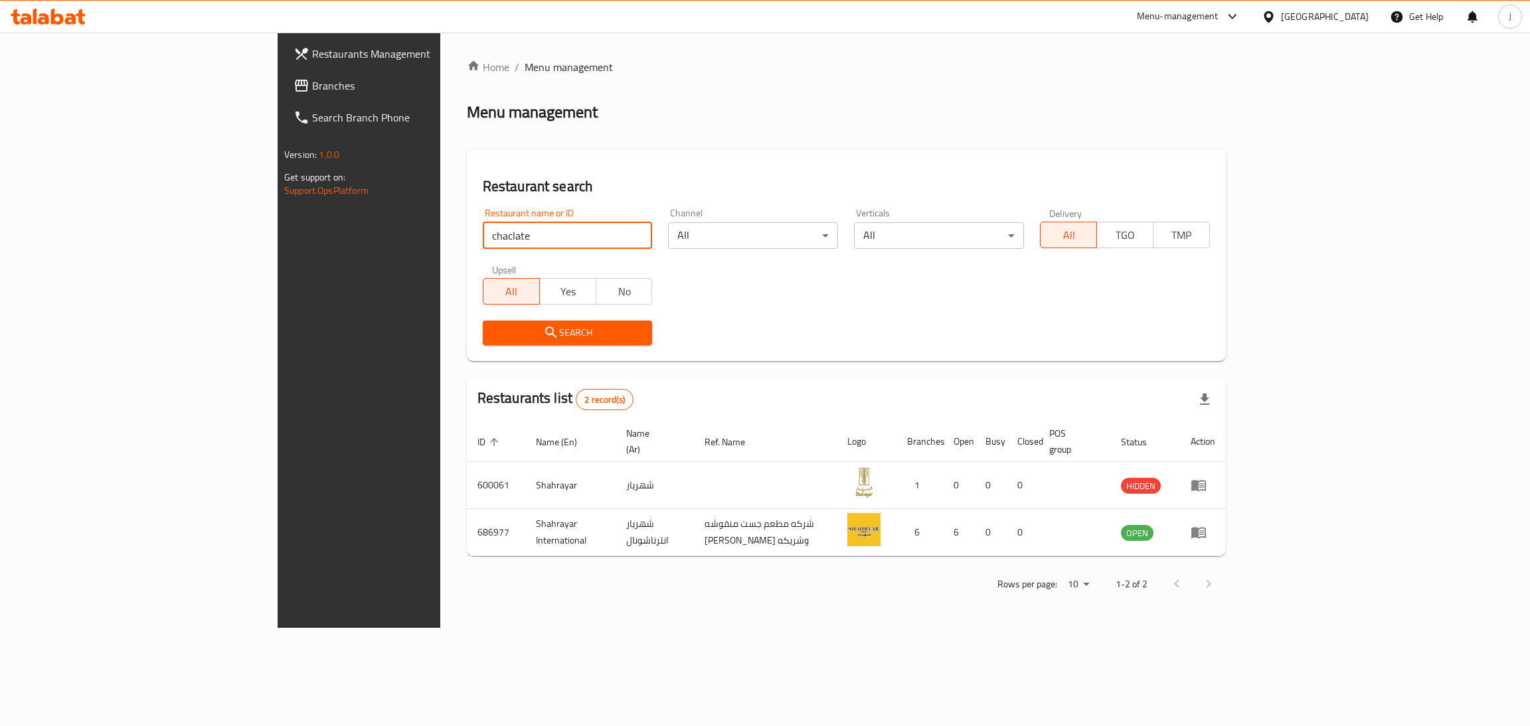
click button "Search" at bounding box center [568, 333] width 170 height 25
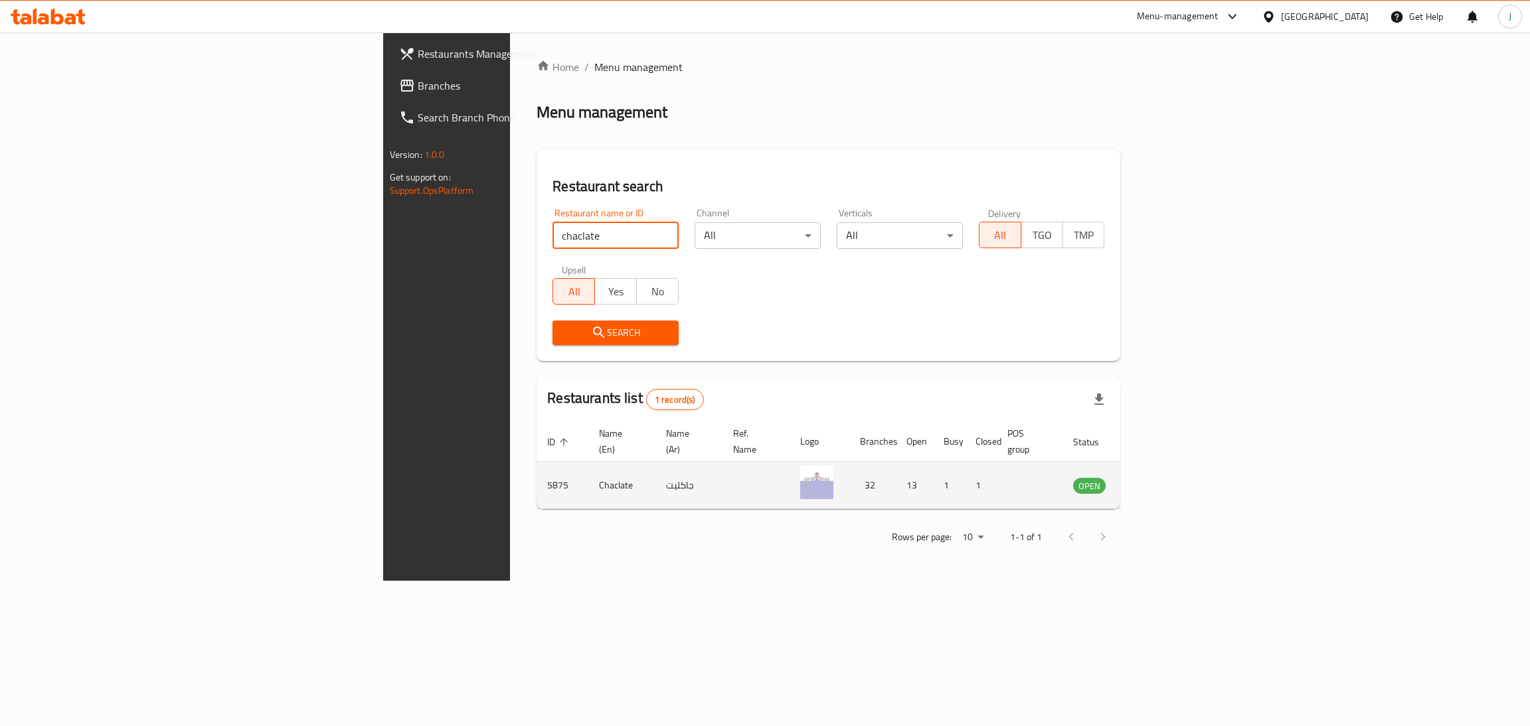
click at [1159, 477] on icon "enhanced table" at bounding box center [1151, 485] width 16 height 16
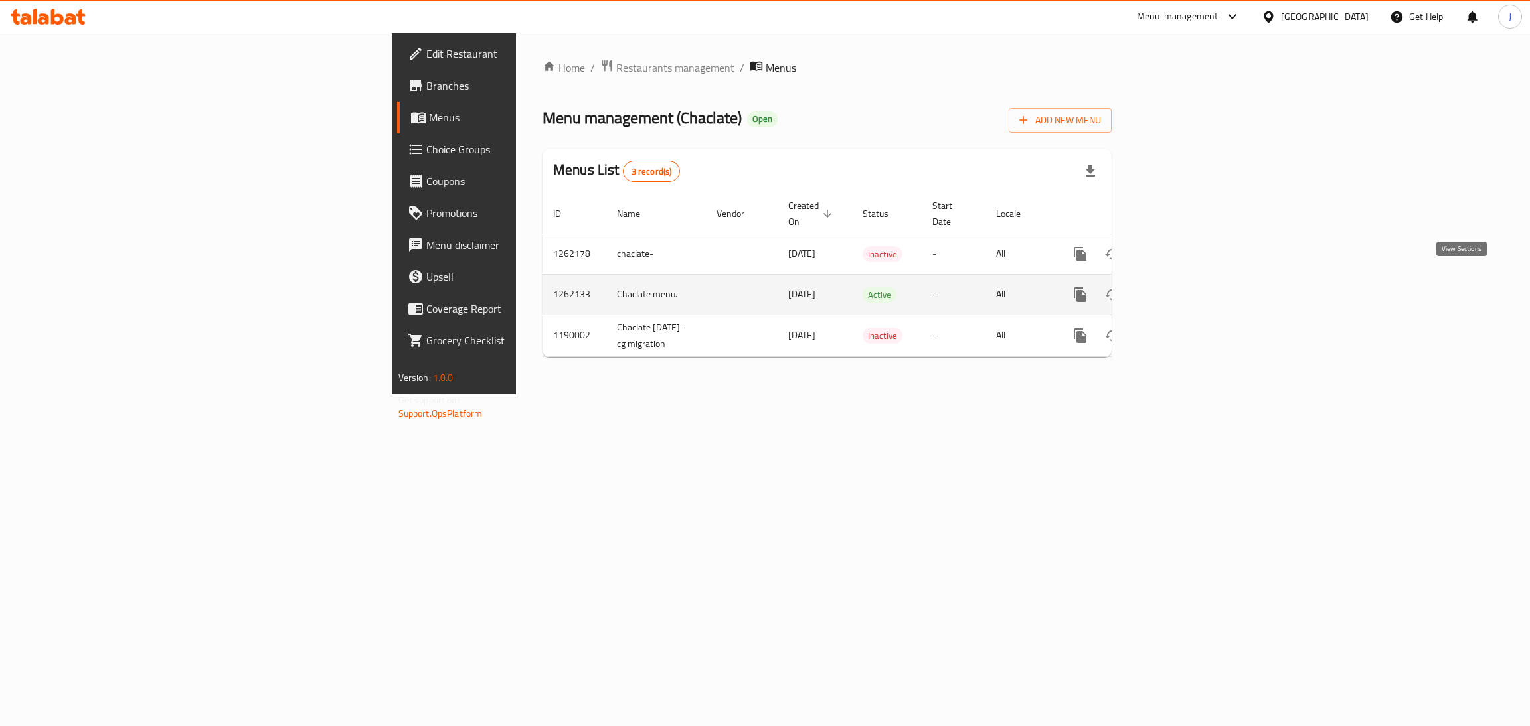
click at [1182, 289] on icon "enhanced table" at bounding box center [1176, 295] width 12 height 12
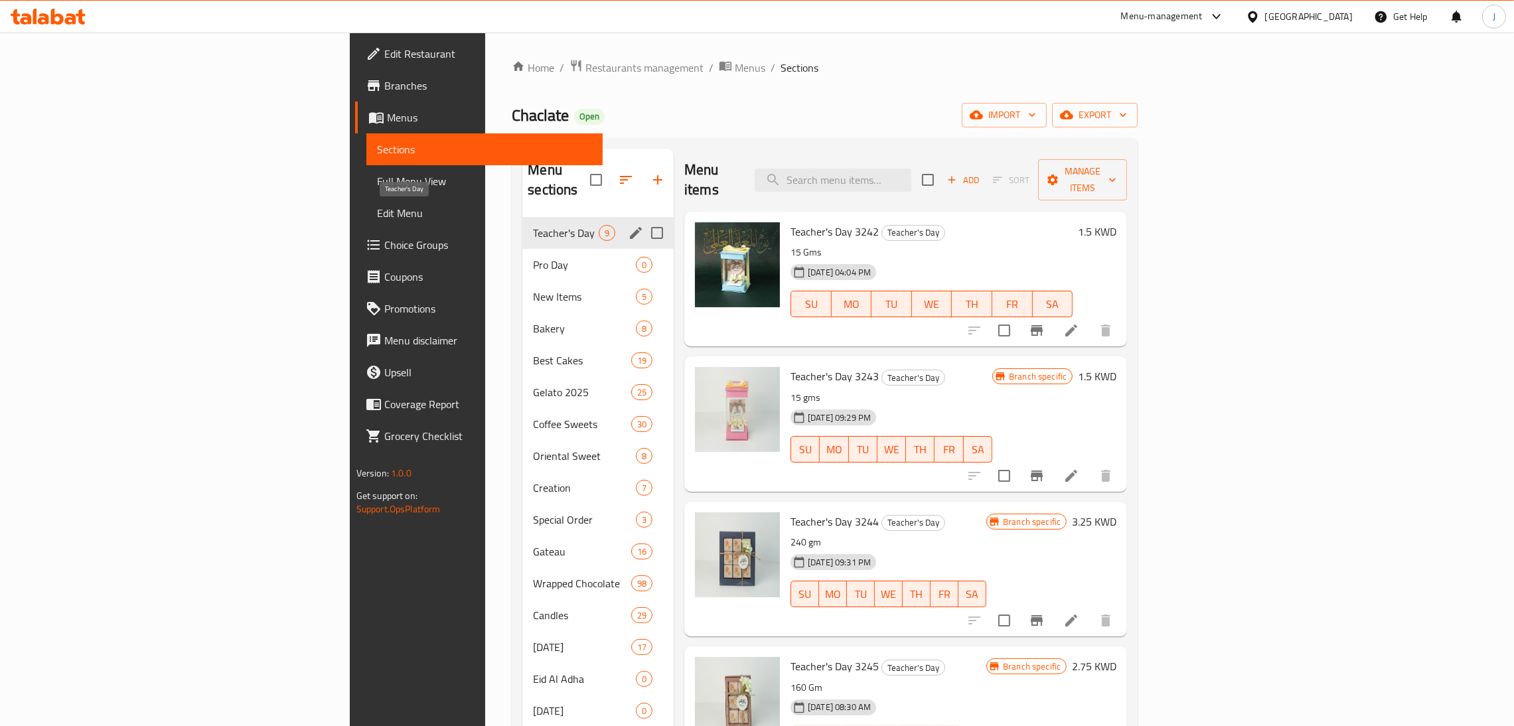
click at [533, 225] on span "Teacher's Day" at bounding box center [566, 233] width 66 height 16
